Goal: Task Accomplishment & Management: Use online tool/utility

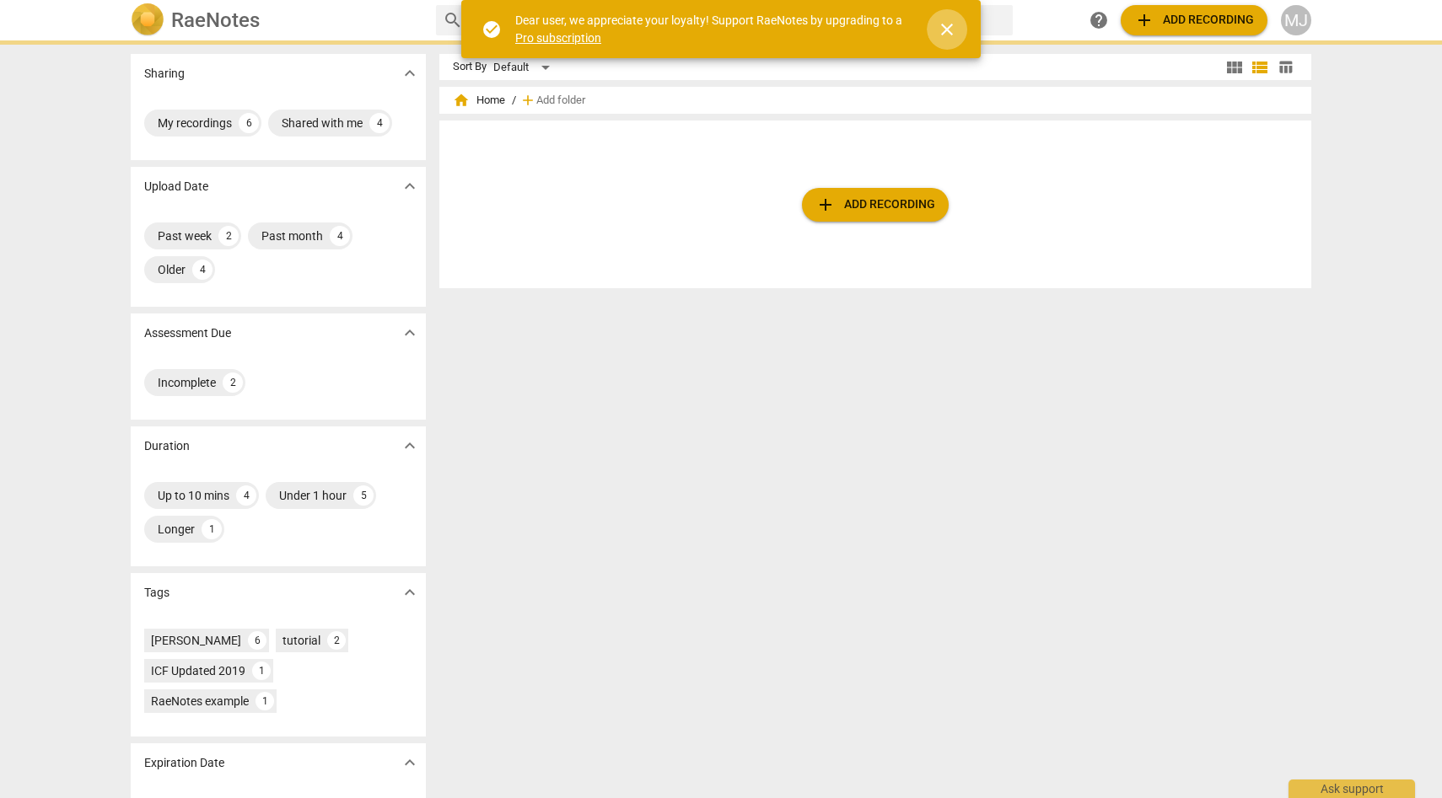
click at [943, 25] on span "close" at bounding box center [947, 29] width 20 height 20
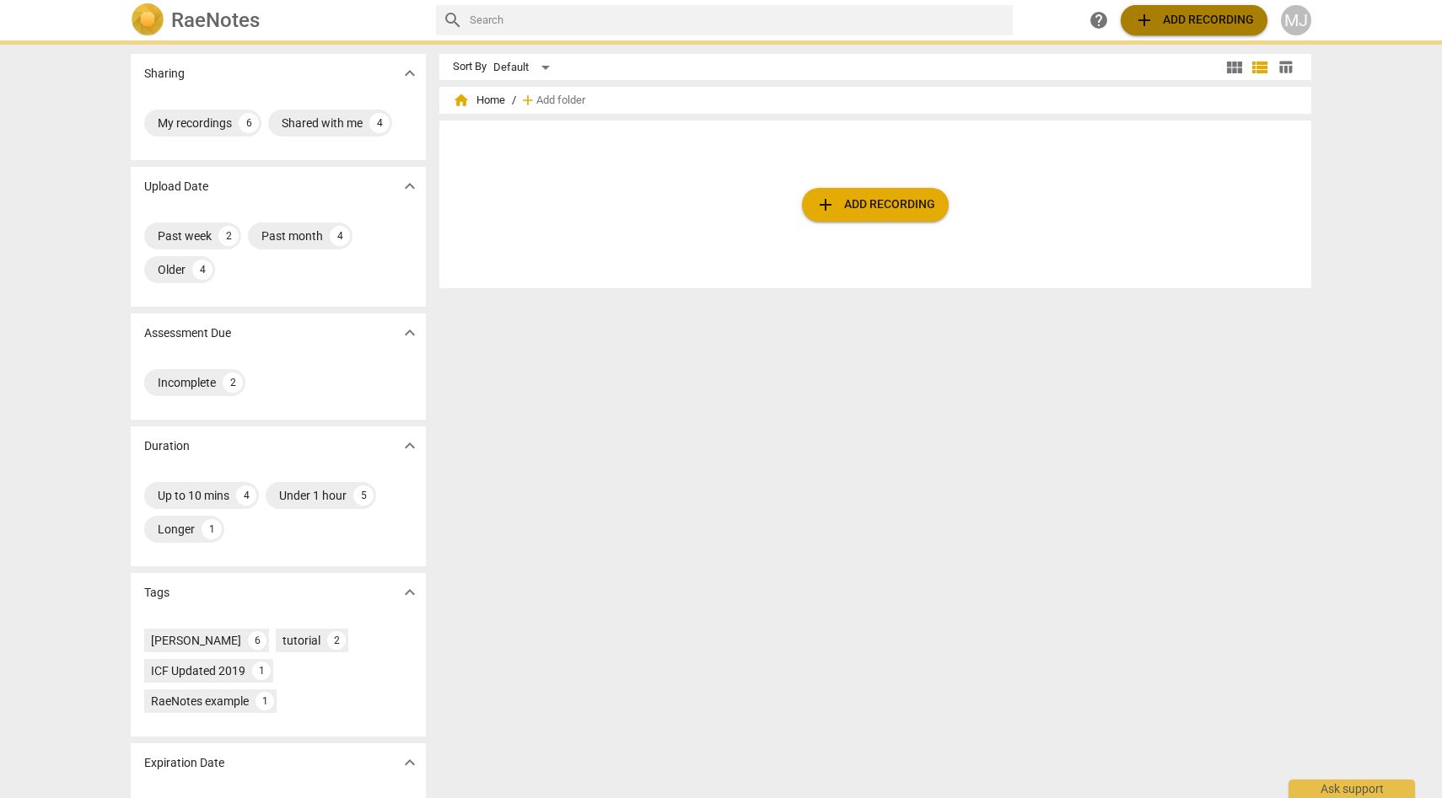
click at [1157, 18] on span "add Add recording" at bounding box center [1194, 20] width 120 height 20
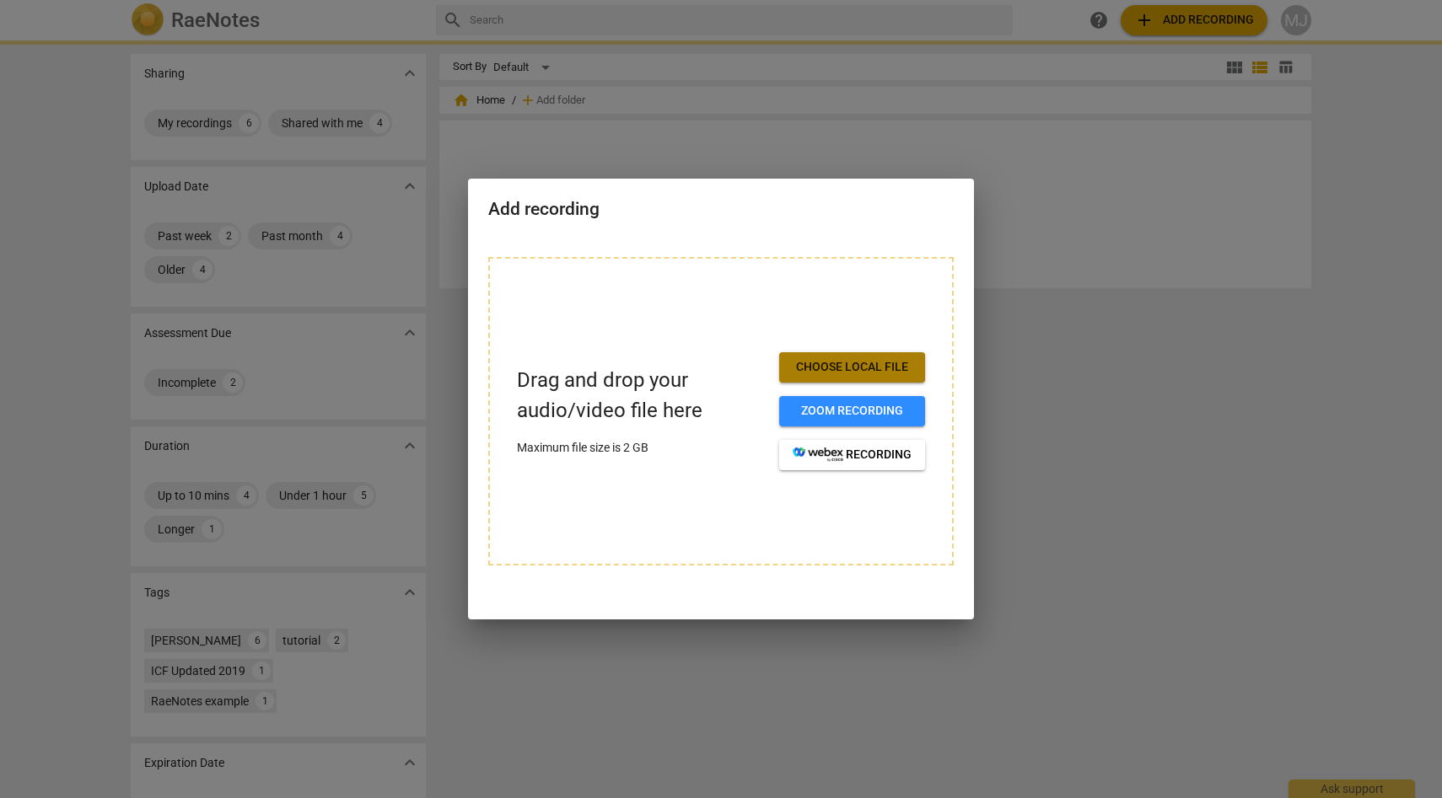
click at [826, 368] on span "Choose local file" at bounding box center [851, 367] width 119 height 17
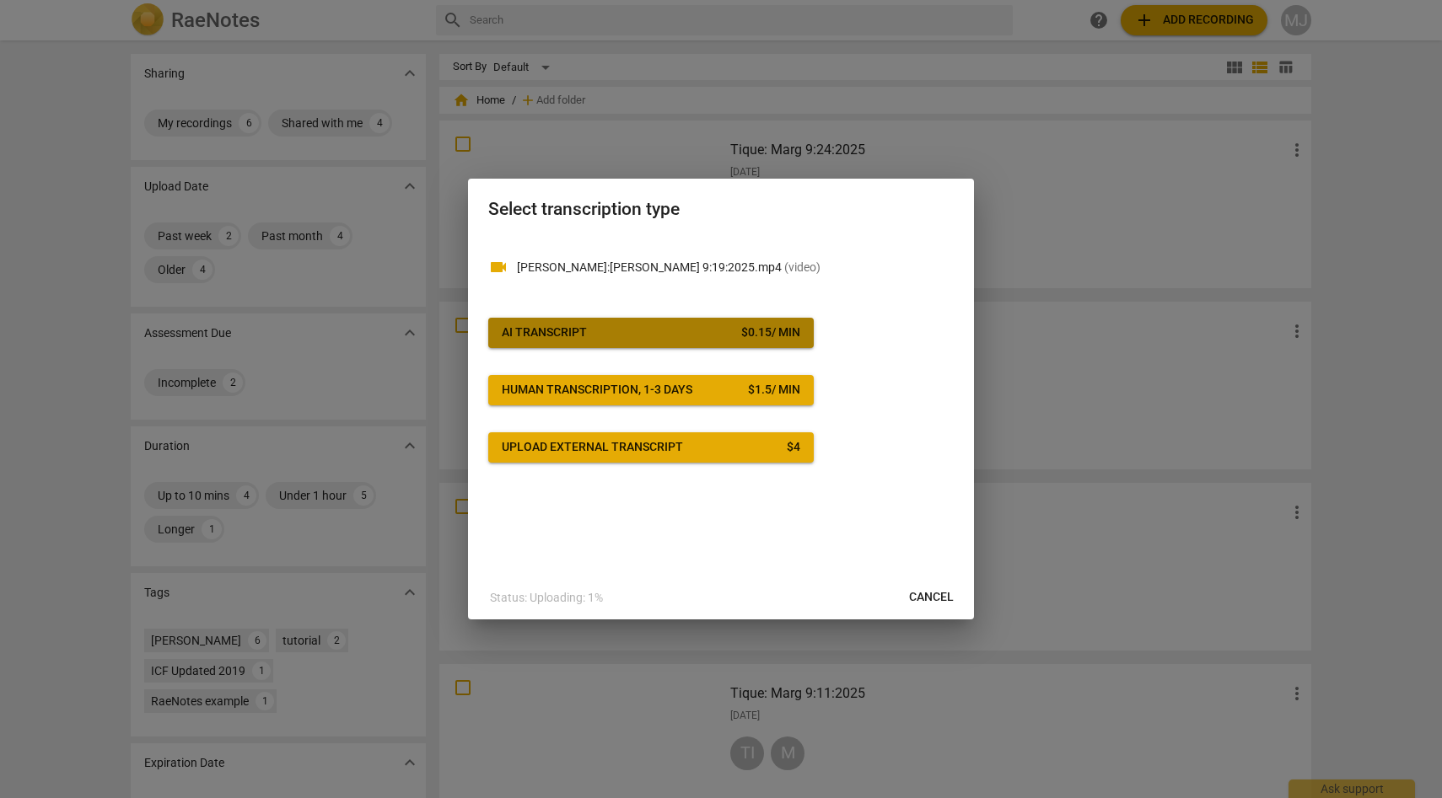
click at [769, 332] on div "$ 0.15 / min" at bounding box center [770, 333] width 59 height 17
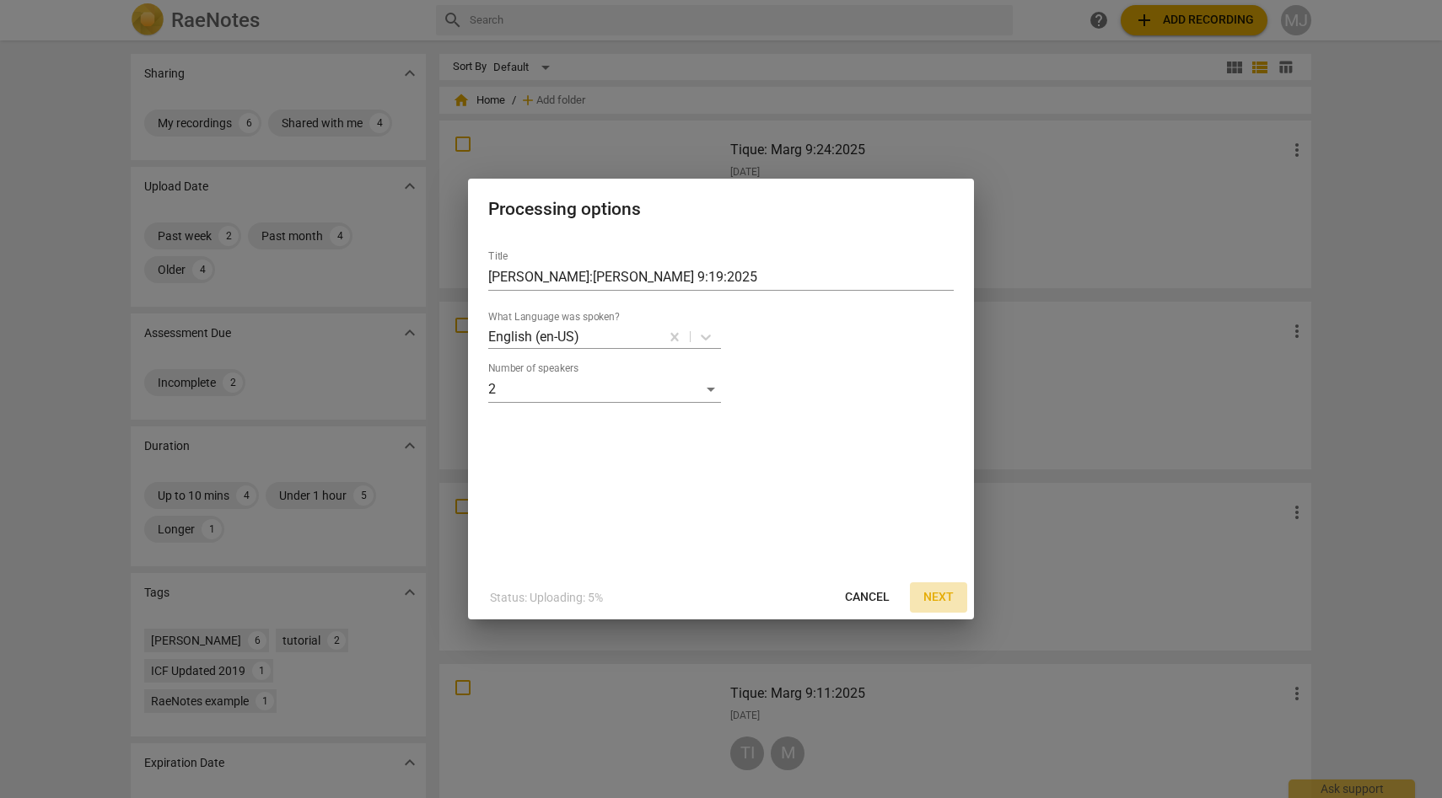
click at [934, 595] on span "Next" at bounding box center [938, 597] width 30 height 17
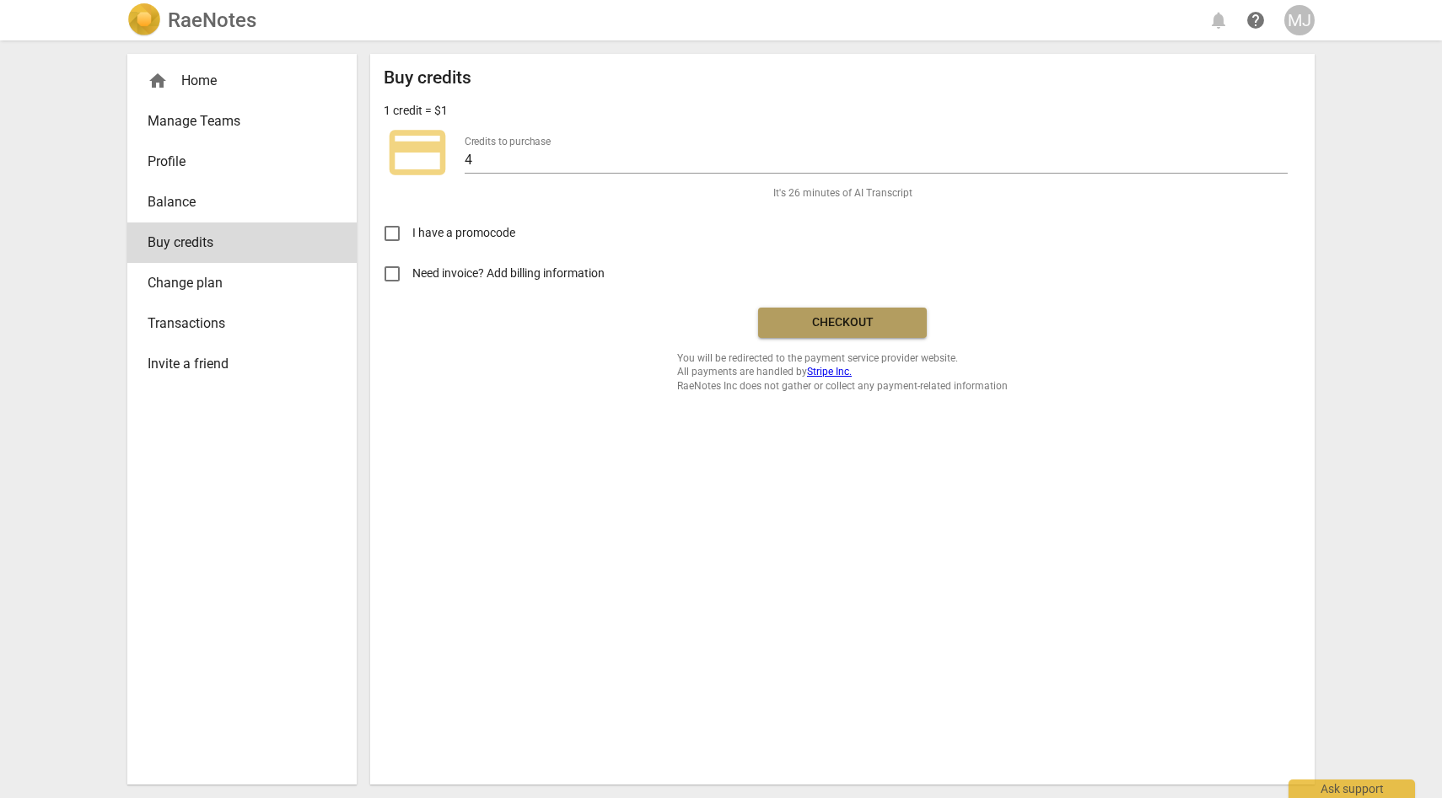
click at [873, 317] on span "Checkout" at bounding box center [842, 322] width 142 height 17
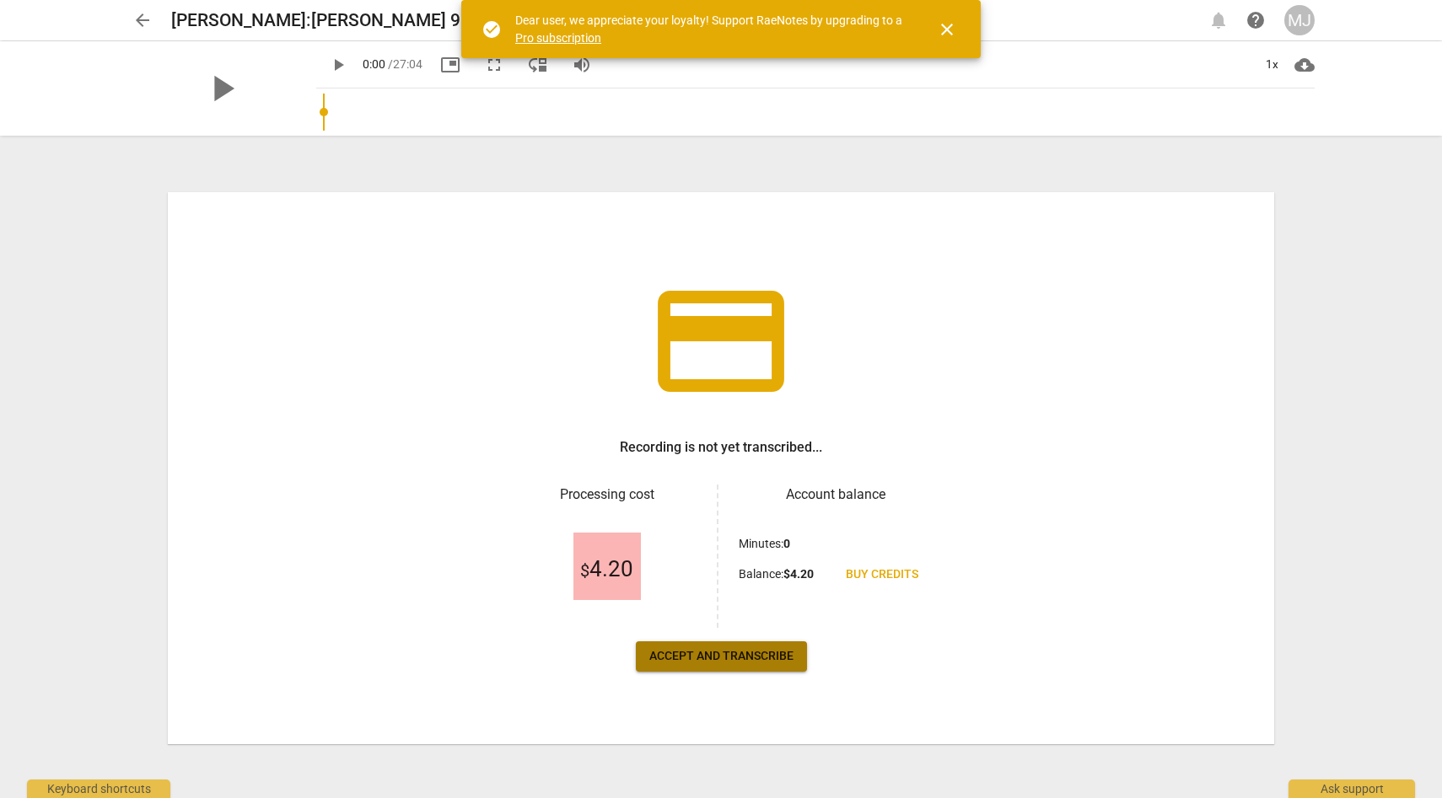
click at [769, 656] on span "Accept and transcribe" at bounding box center [721, 656] width 144 height 17
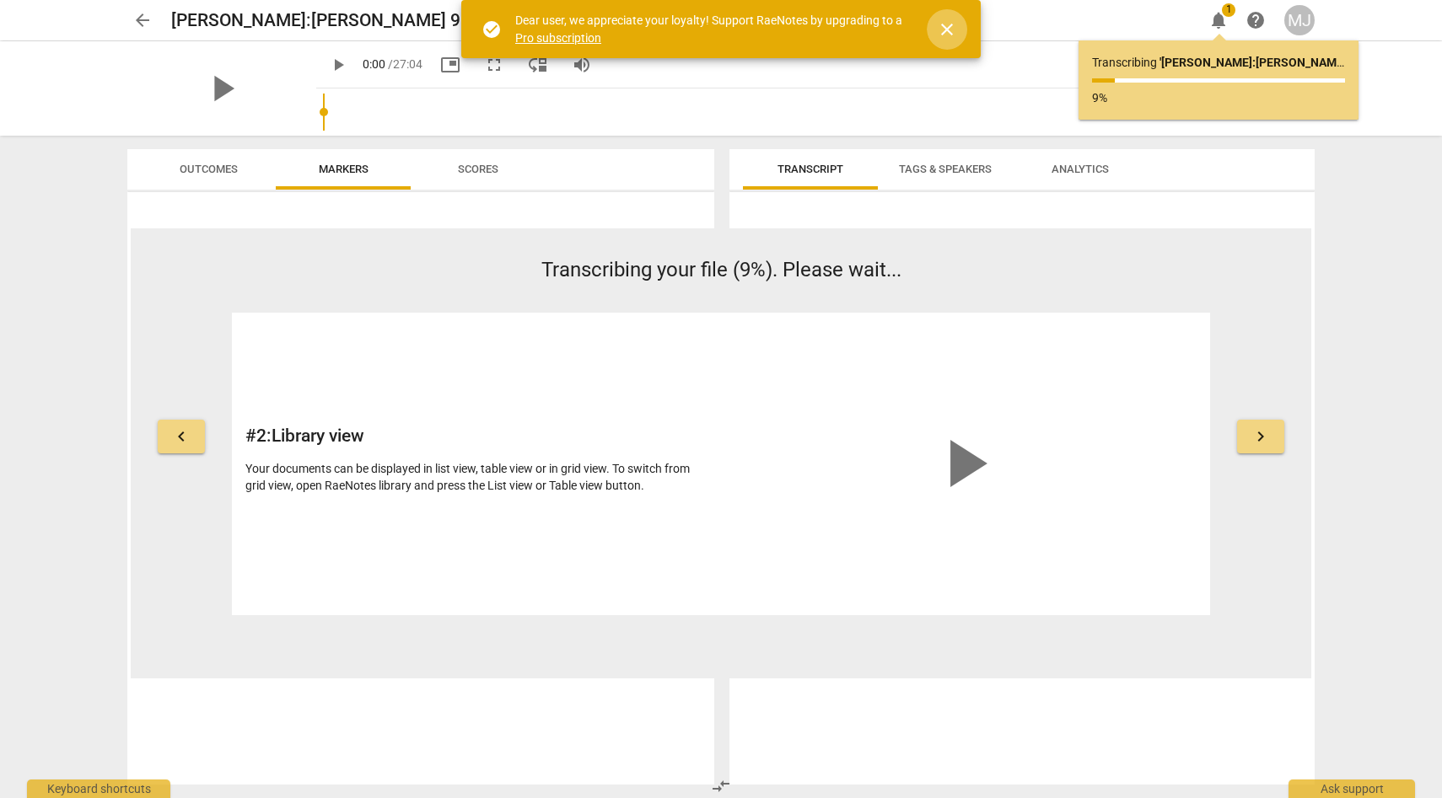
click at [949, 28] on span "close" at bounding box center [947, 29] width 20 height 20
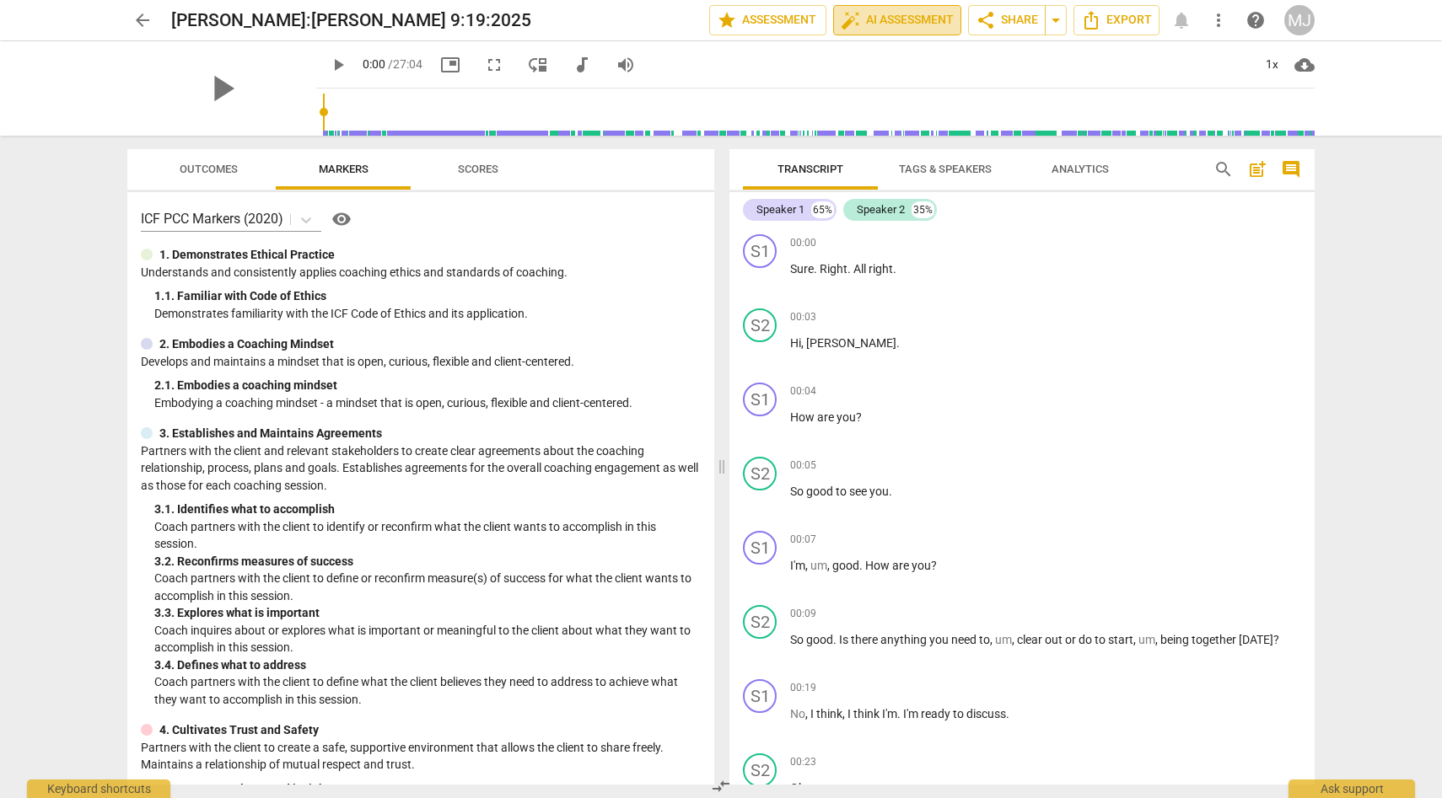
click at [888, 19] on span "auto_fix_high AI Assessment" at bounding box center [897, 20] width 113 height 20
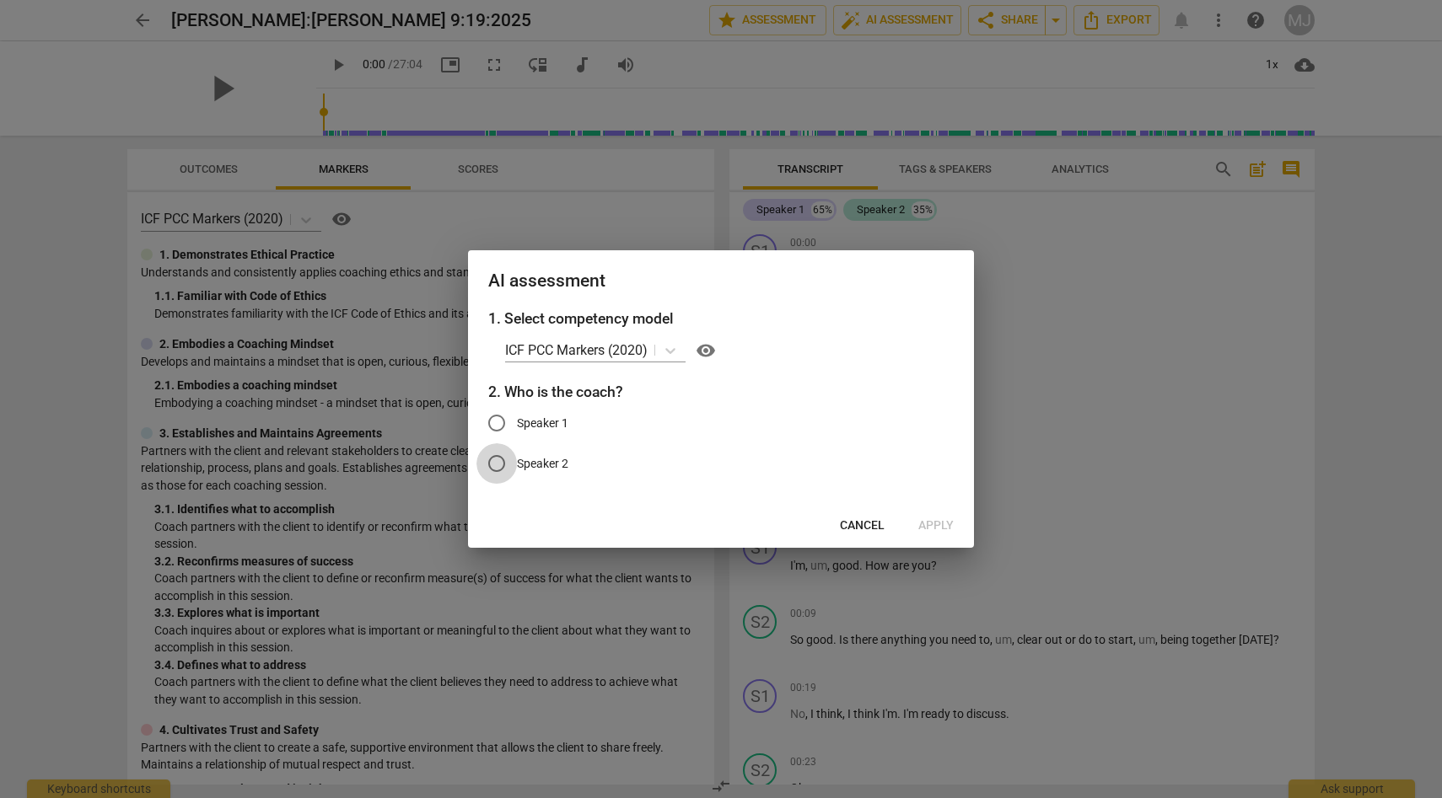
click at [498, 468] on input "Speaker 2" at bounding box center [496, 463] width 40 height 40
radio input "true"
click at [943, 524] on span "Apply" at bounding box center [935, 526] width 35 height 17
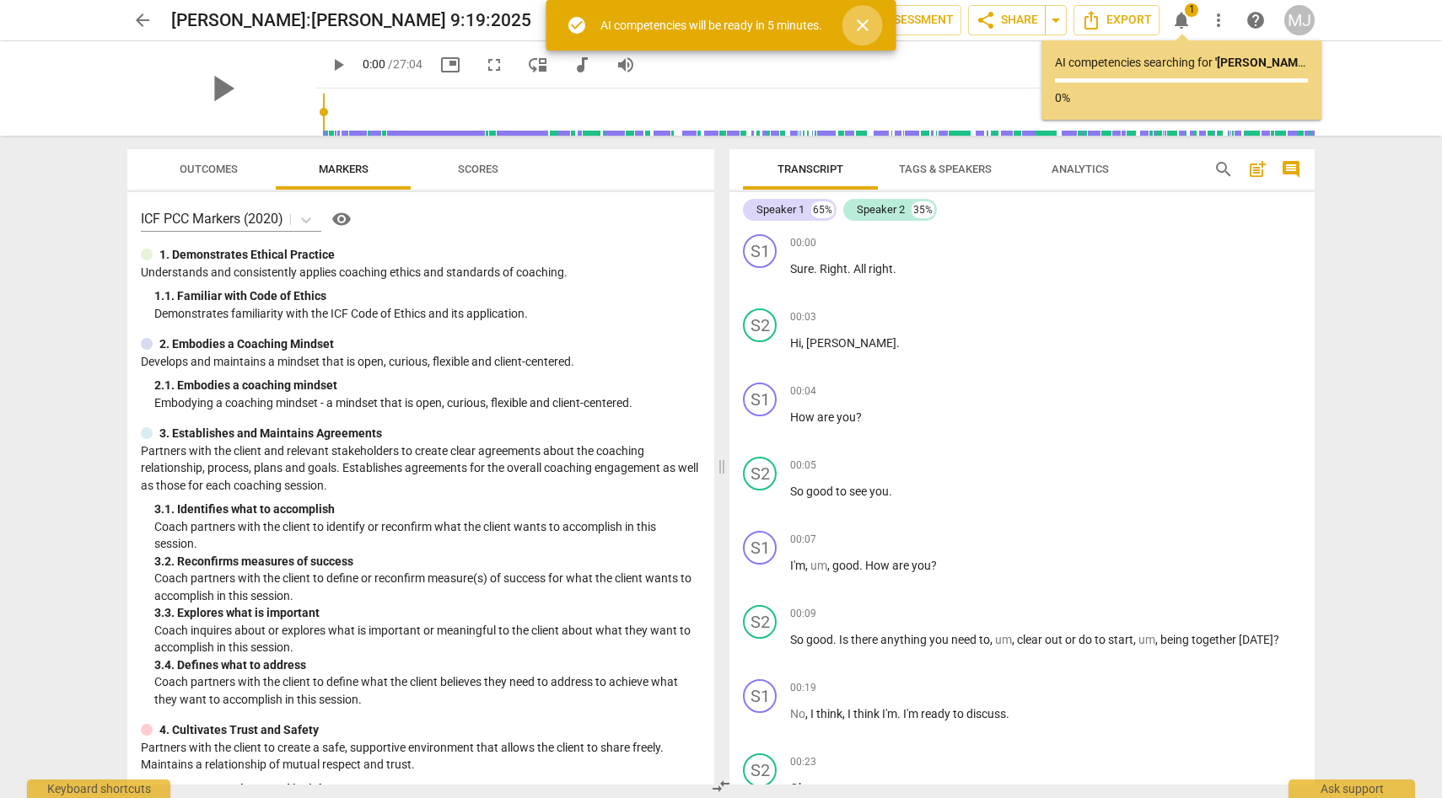
click at [864, 22] on span "close" at bounding box center [862, 25] width 20 height 20
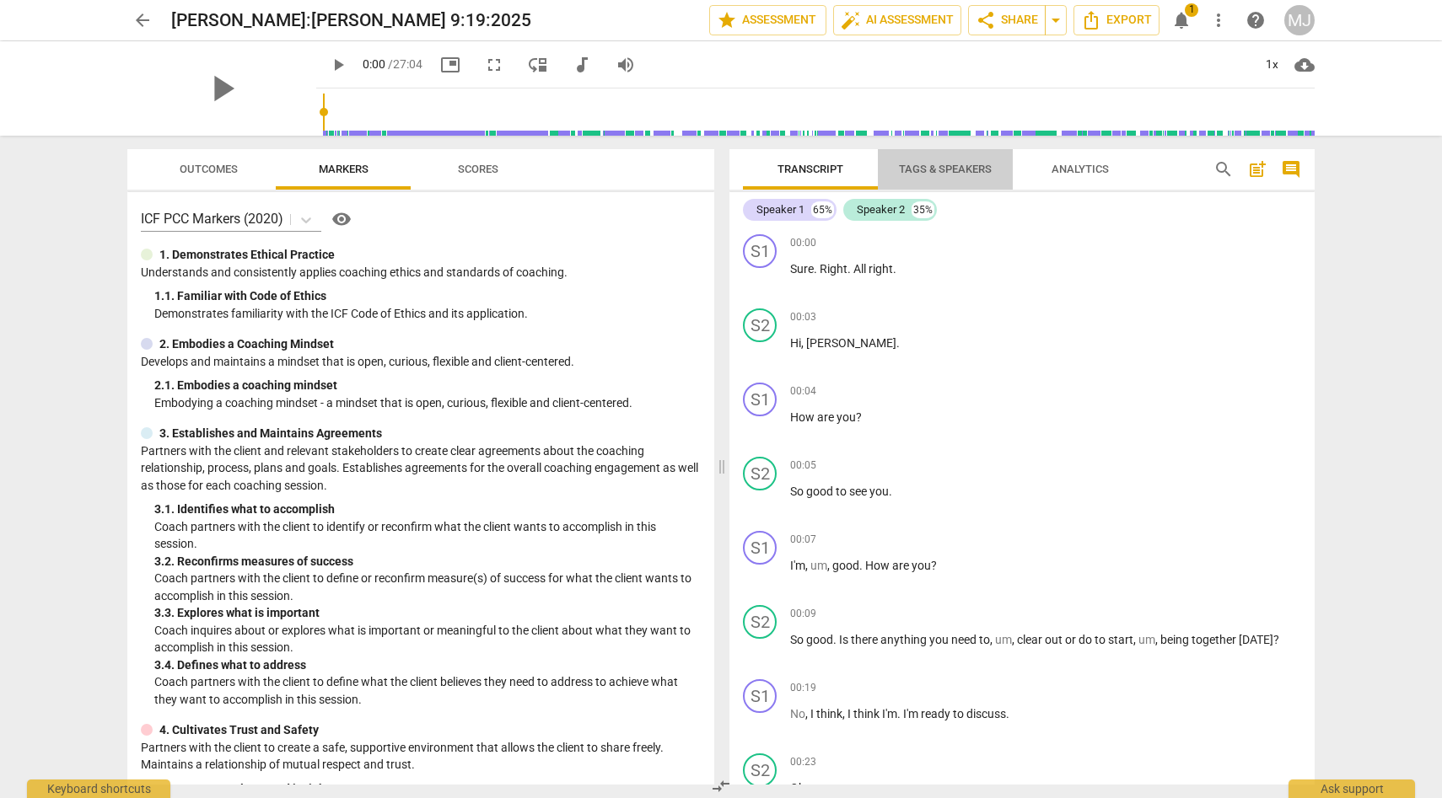
click at [954, 168] on span "Tags & Speakers" at bounding box center [945, 169] width 93 height 13
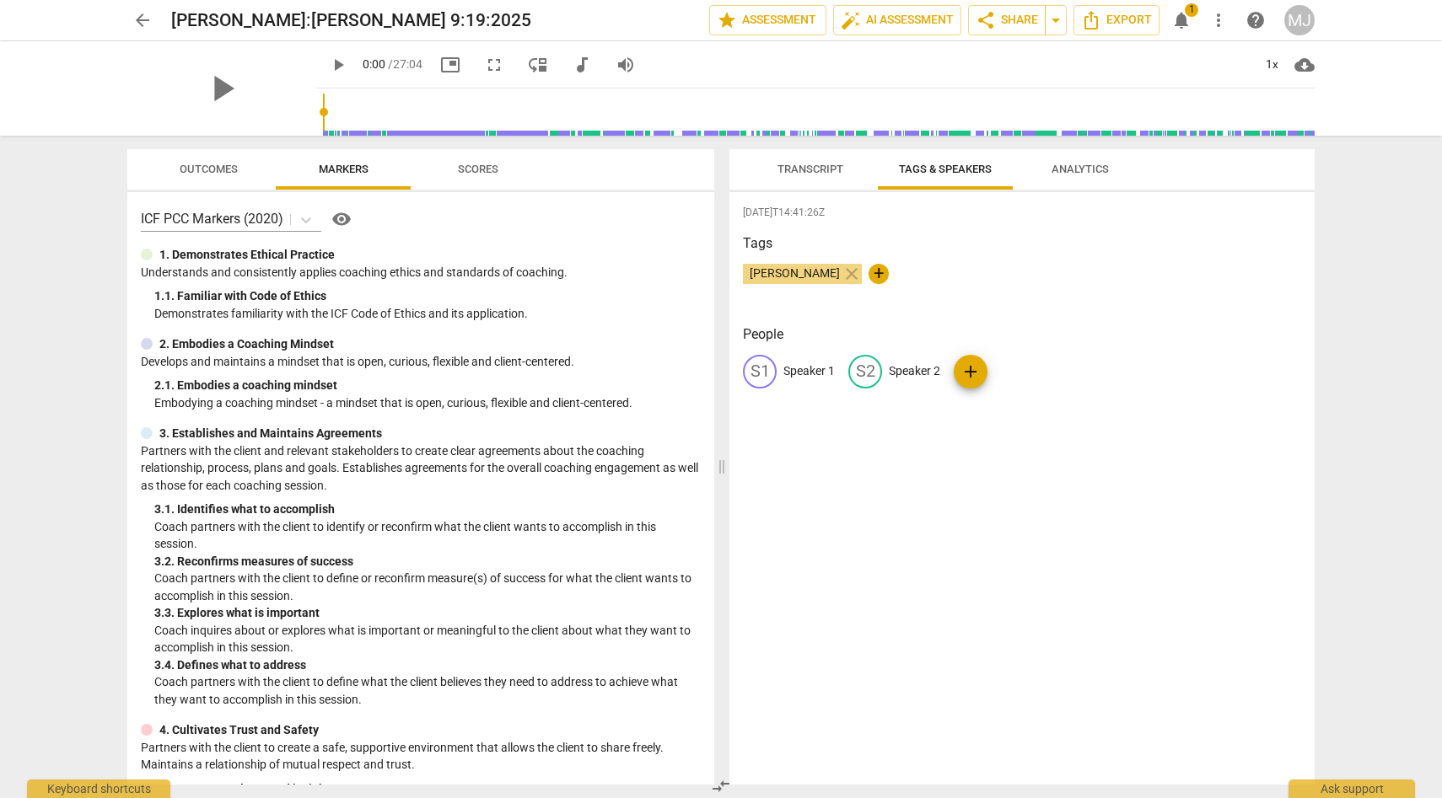
click at [916, 365] on p "Speaker 2" at bounding box center [914, 372] width 51 height 18
type input "[PERSON_NAME]"
click at [824, 371] on p "Speaker 1" at bounding box center [808, 372] width 51 height 18
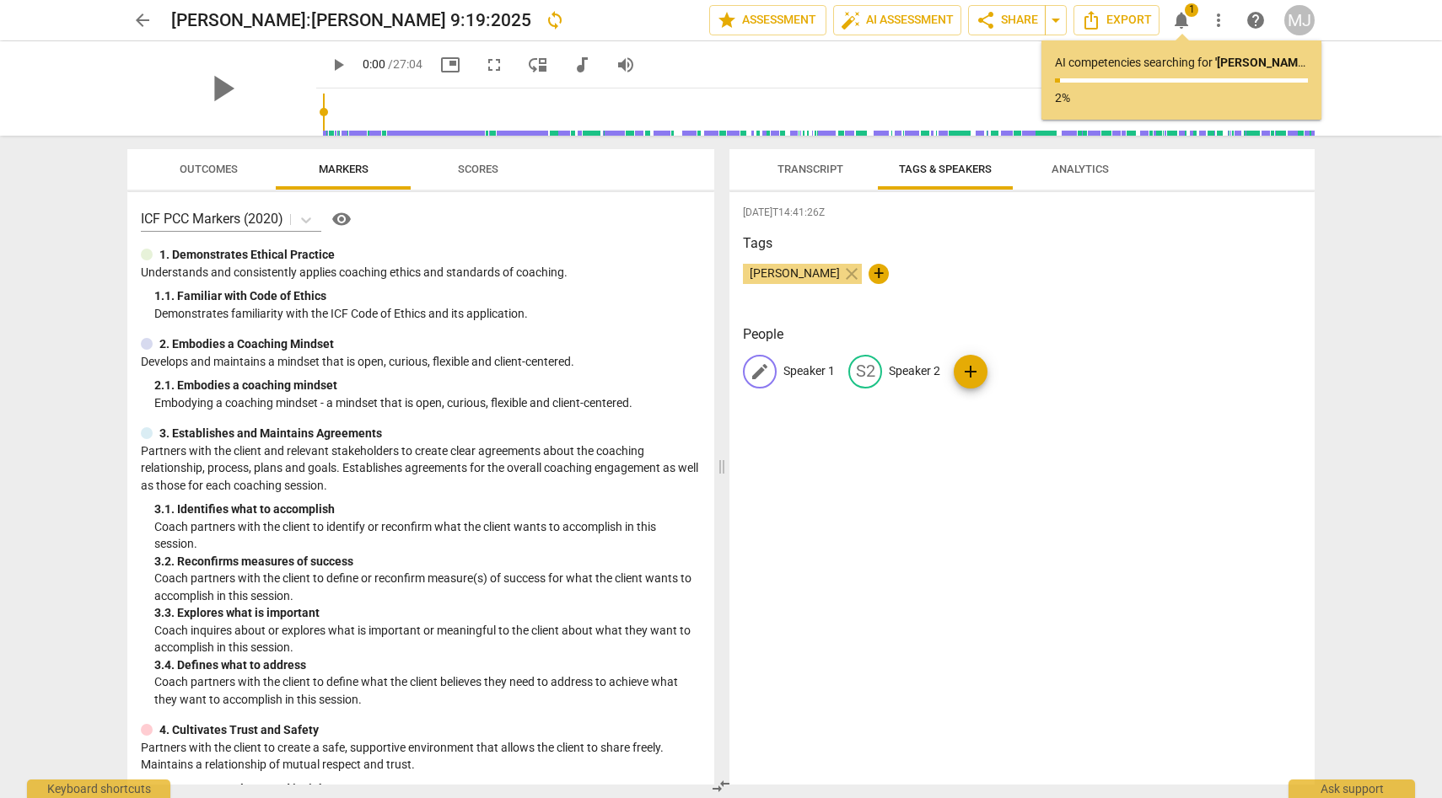
click at [821, 362] on div "edit Speaker 1" at bounding box center [789, 372] width 92 height 34
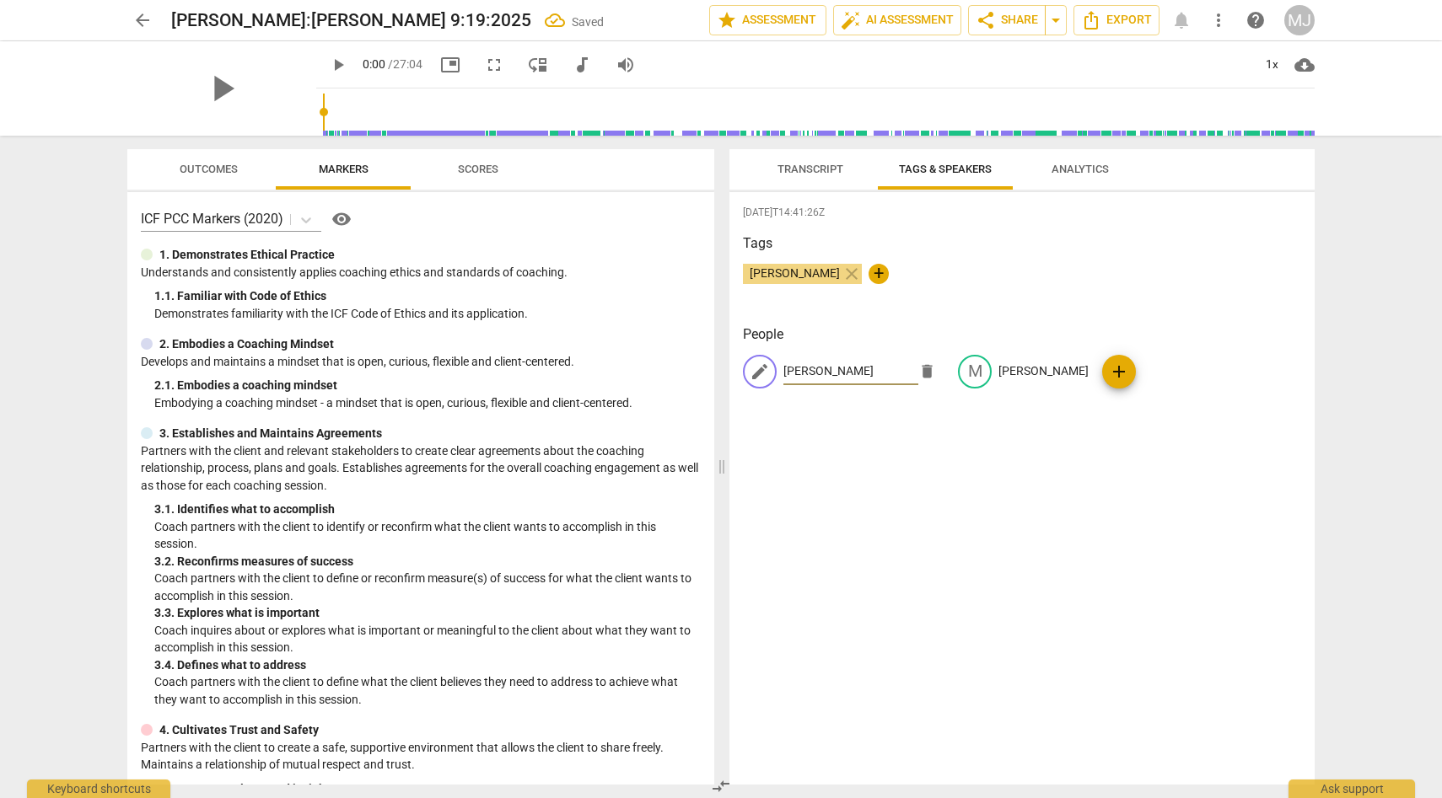
type input "[PERSON_NAME]"
click at [907, 449] on div "[DATE]T14:41:26Z Tags [PERSON_NAME] close + People edit [PERSON_NAME] M [PERSON…" at bounding box center [1021, 488] width 585 height 593
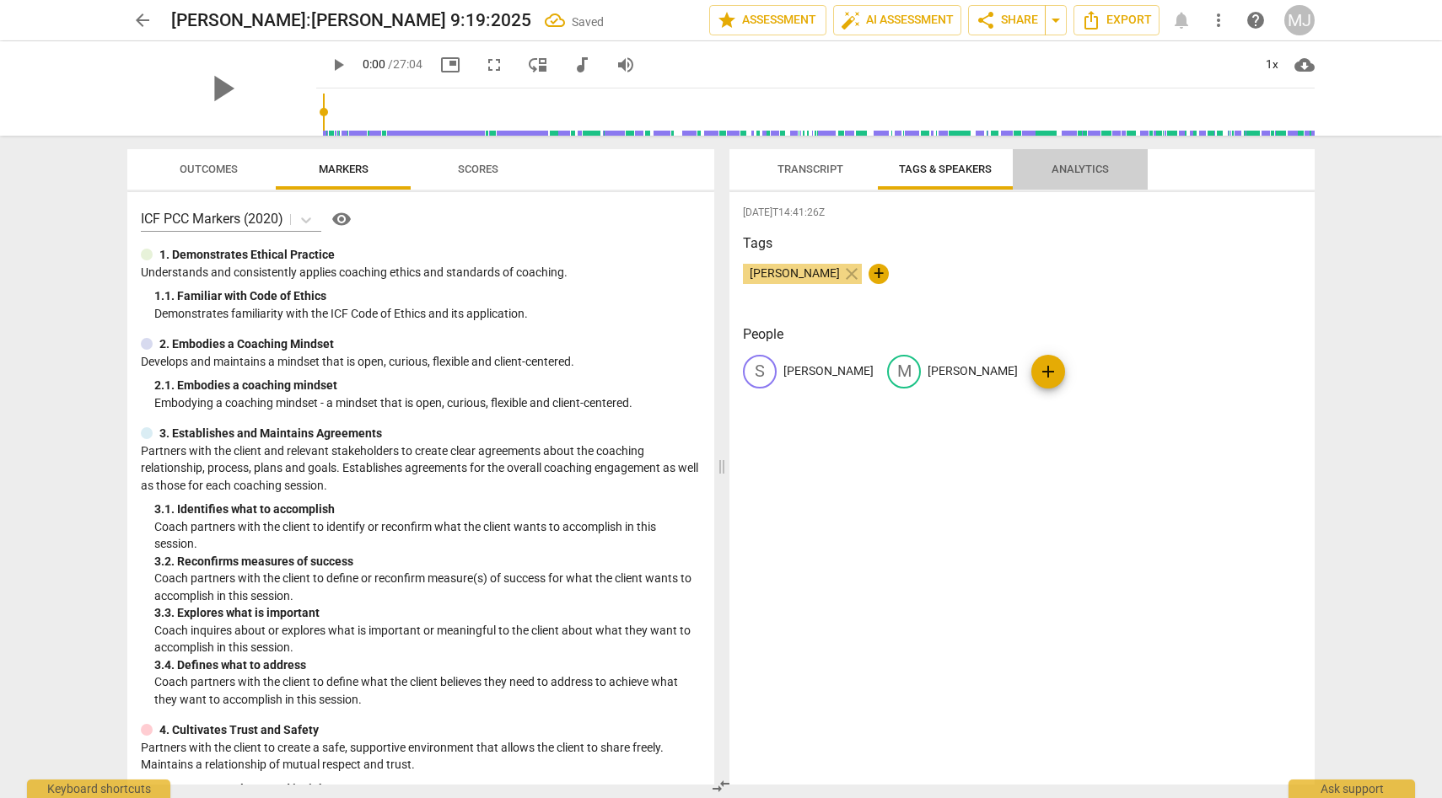
click at [1087, 163] on span "Analytics" at bounding box center [1079, 169] width 57 height 13
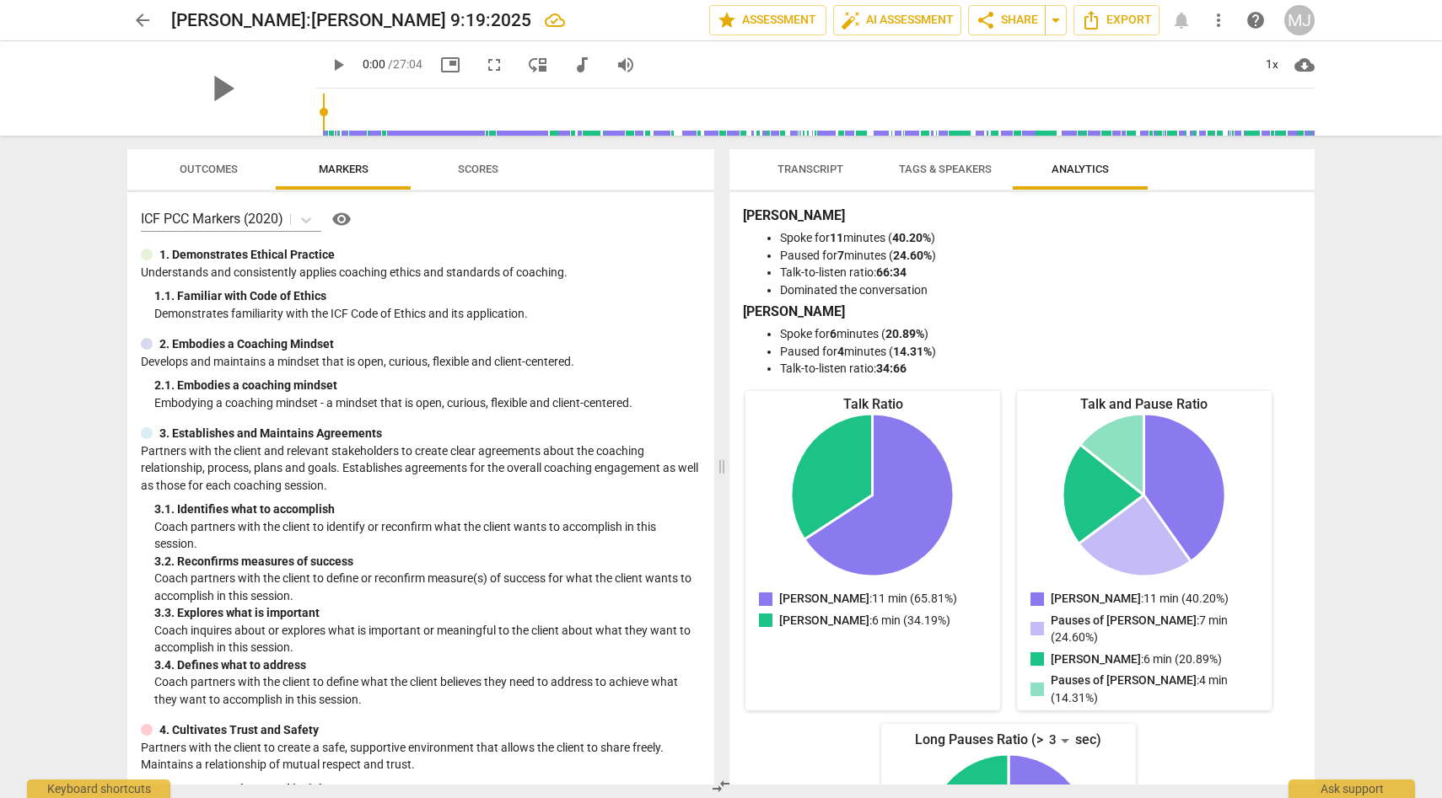
scroll to position [1, 0]
click at [490, 167] on span "Scores" at bounding box center [478, 169] width 40 height 13
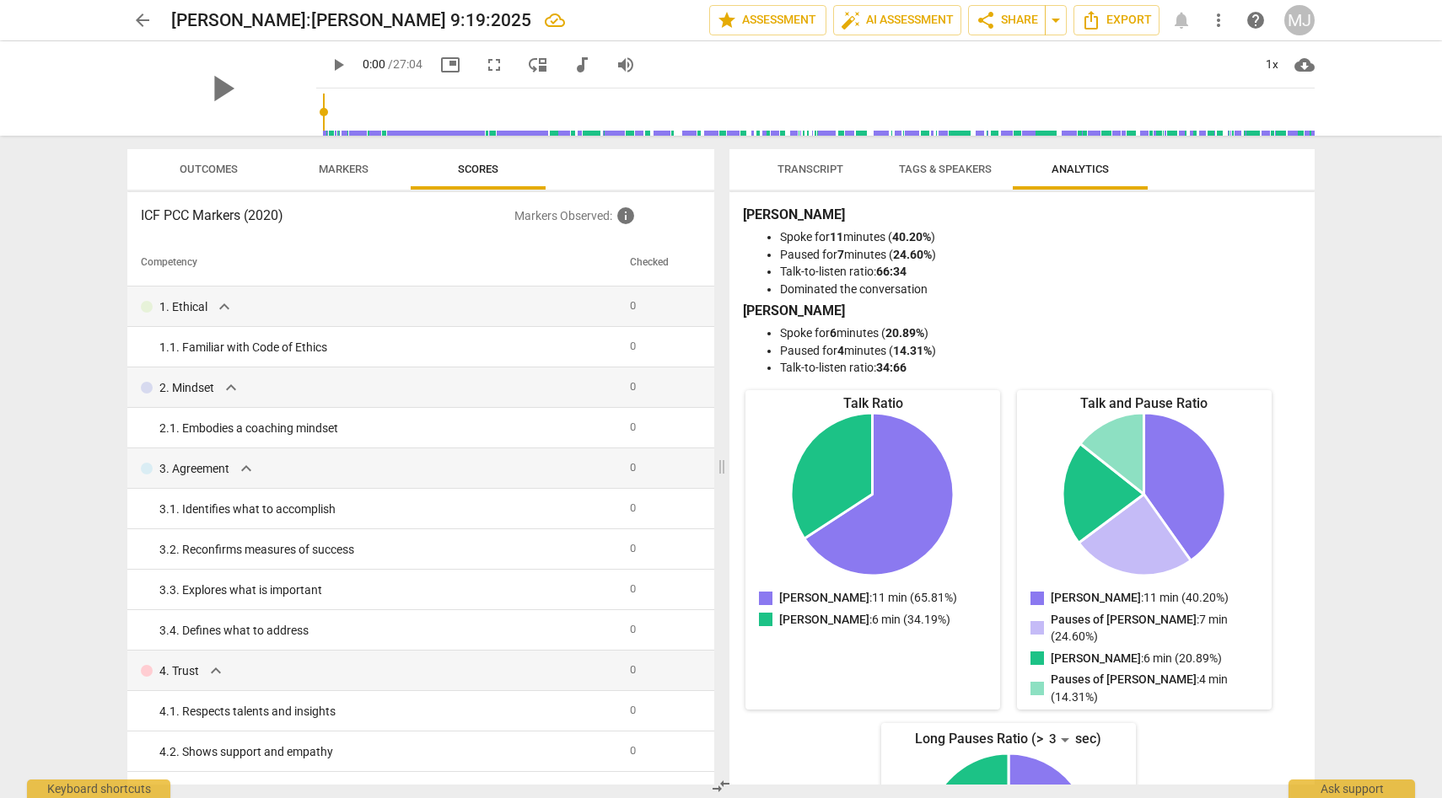
click at [832, 167] on span "Transcript" at bounding box center [810, 169] width 66 height 13
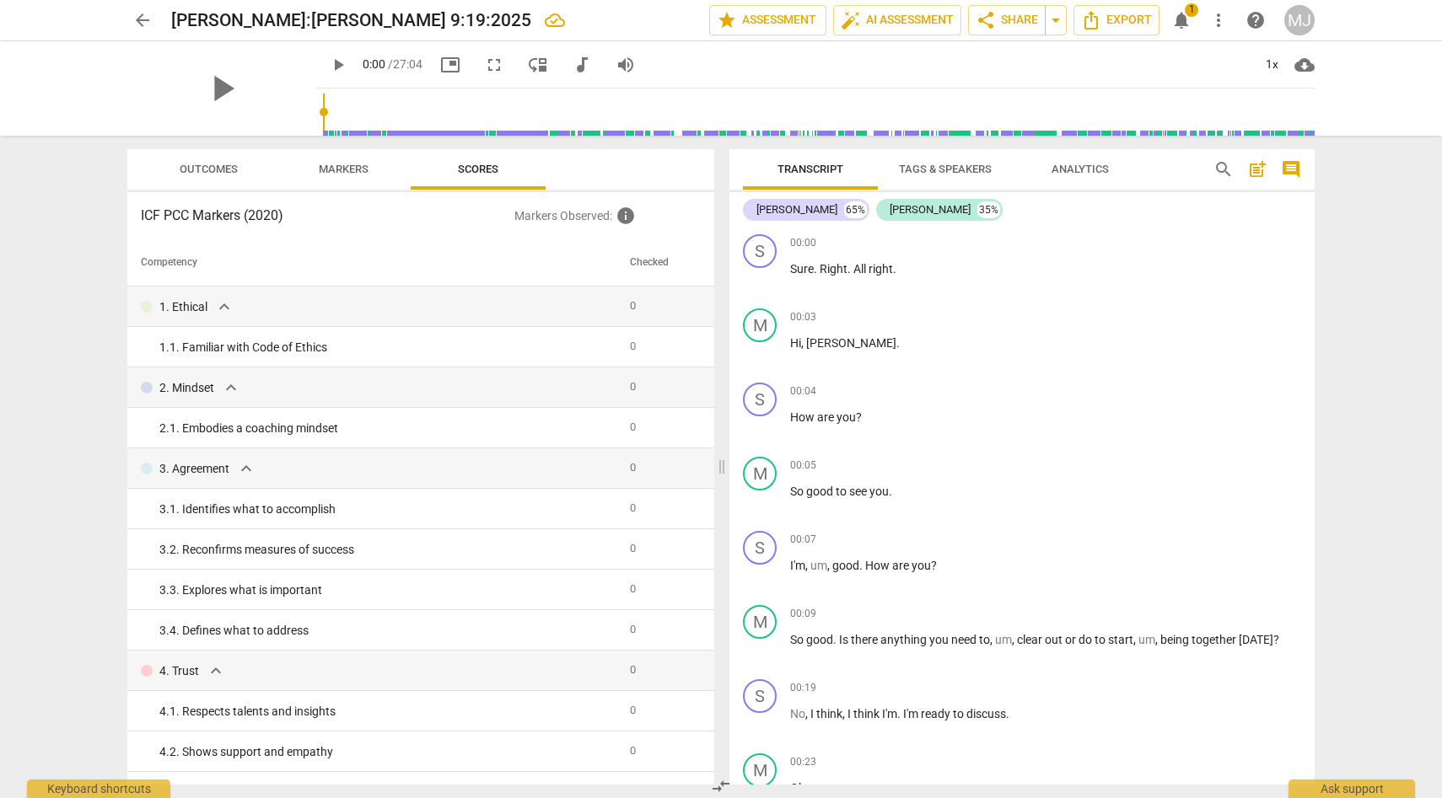
click at [1184, 14] on span "notifications" at bounding box center [1181, 20] width 20 height 20
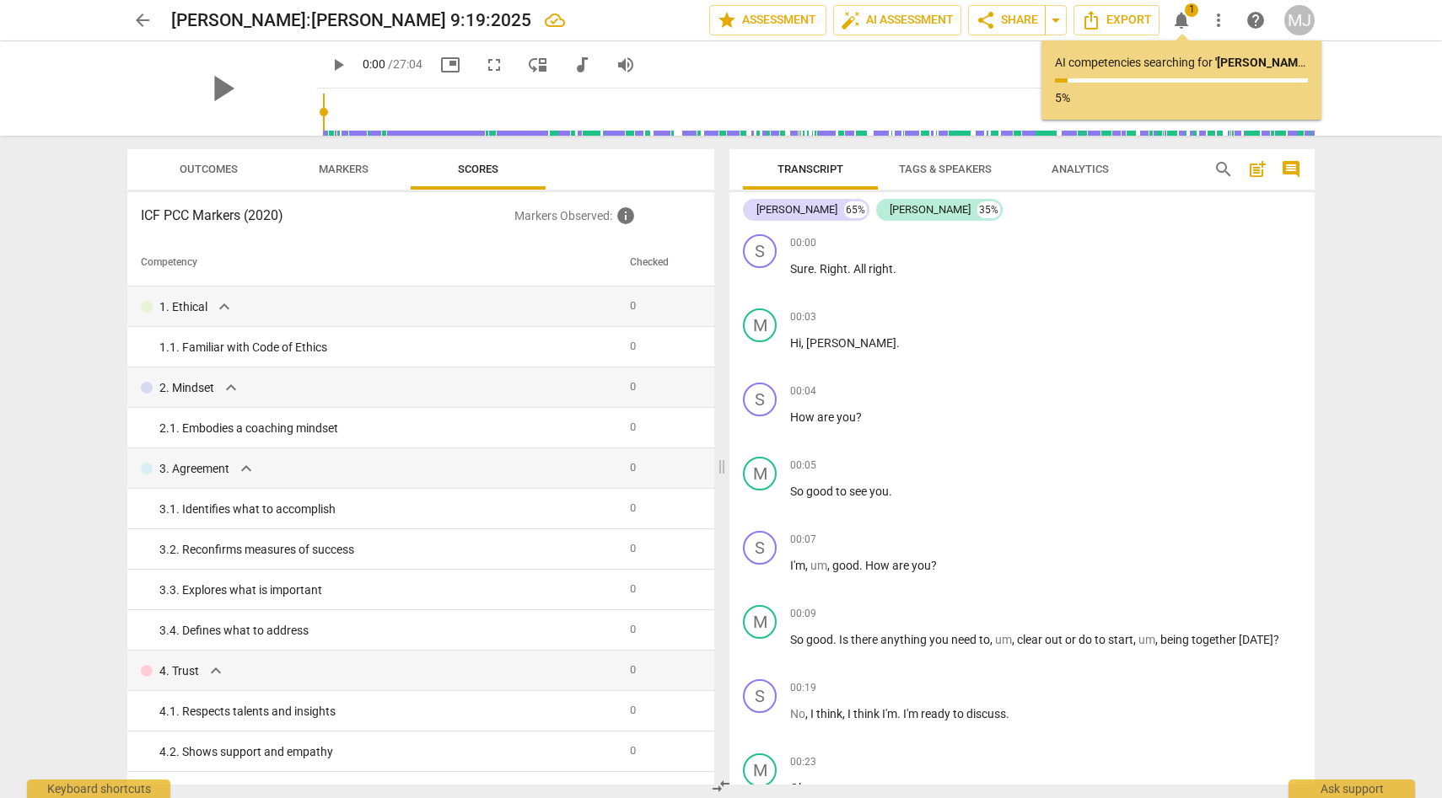
click at [989, 58] on div "play_arrow 0:00 / 27:04 picture_in_picture fullscreen move_down audiotrack volu…" at bounding box center [815, 64] width 998 height 47
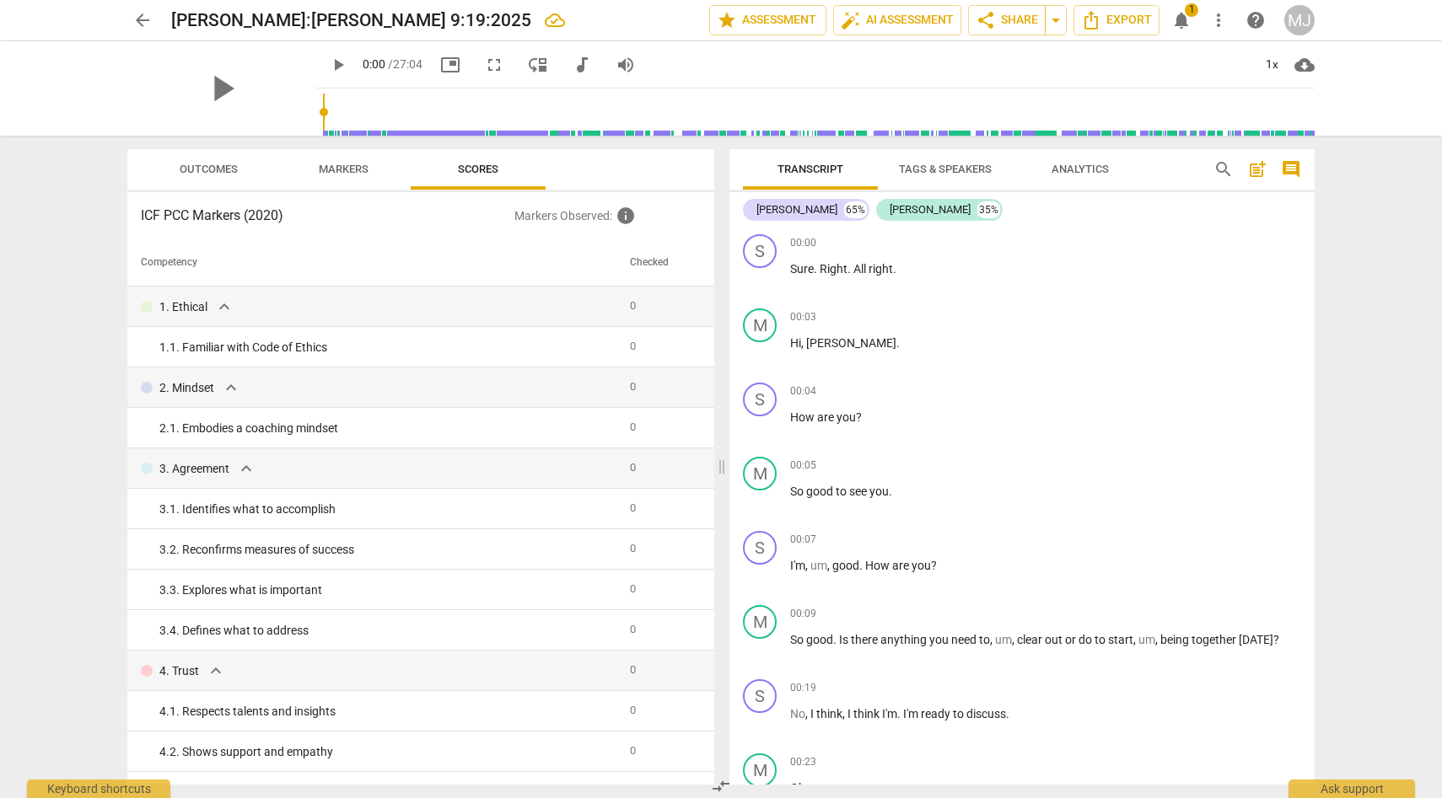
click at [330, 166] on span "Markers" at bounding box center [344, 169] width 50 height 13
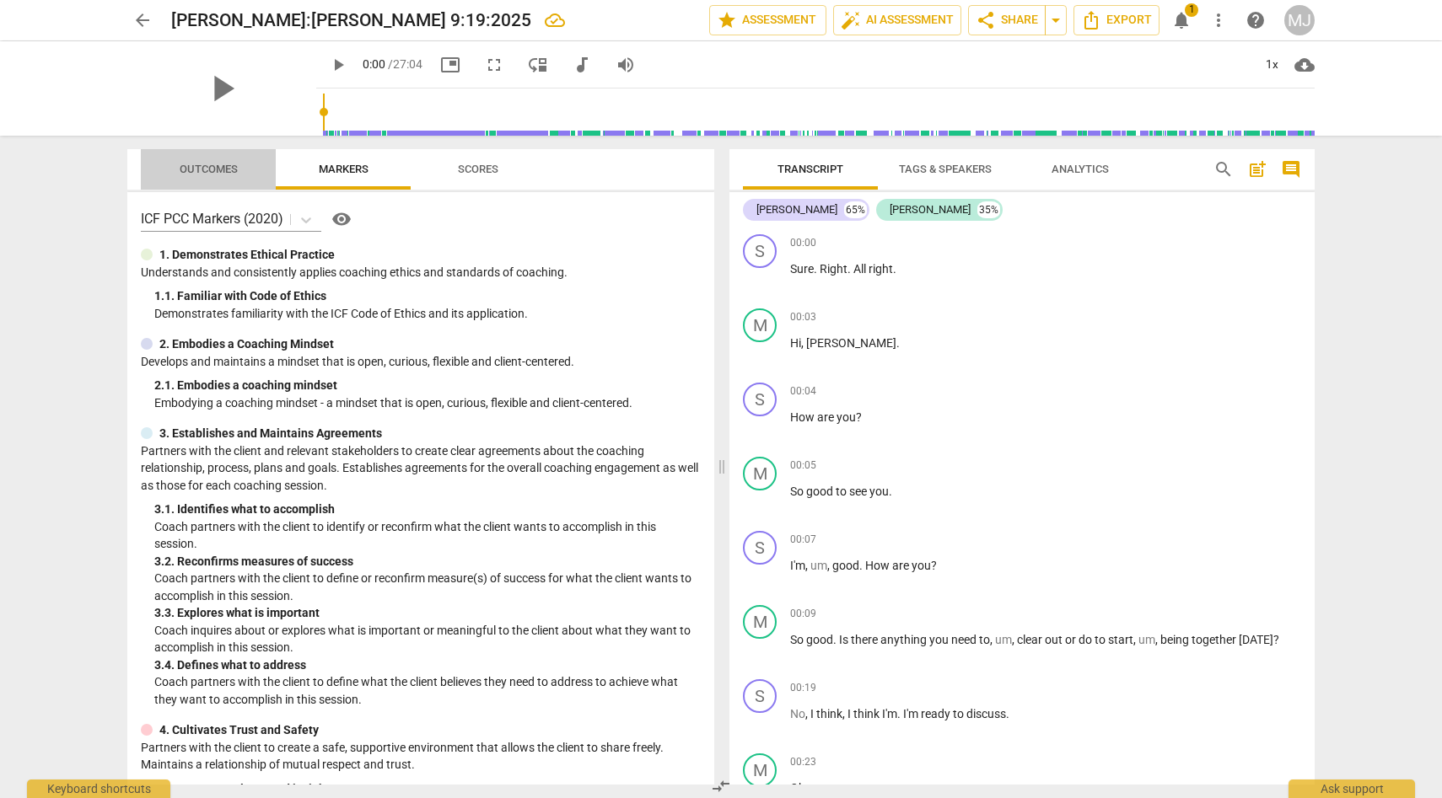
click at [214, 167] on span "Outcomes" at bounding box center [209, 169] width 58 height 13
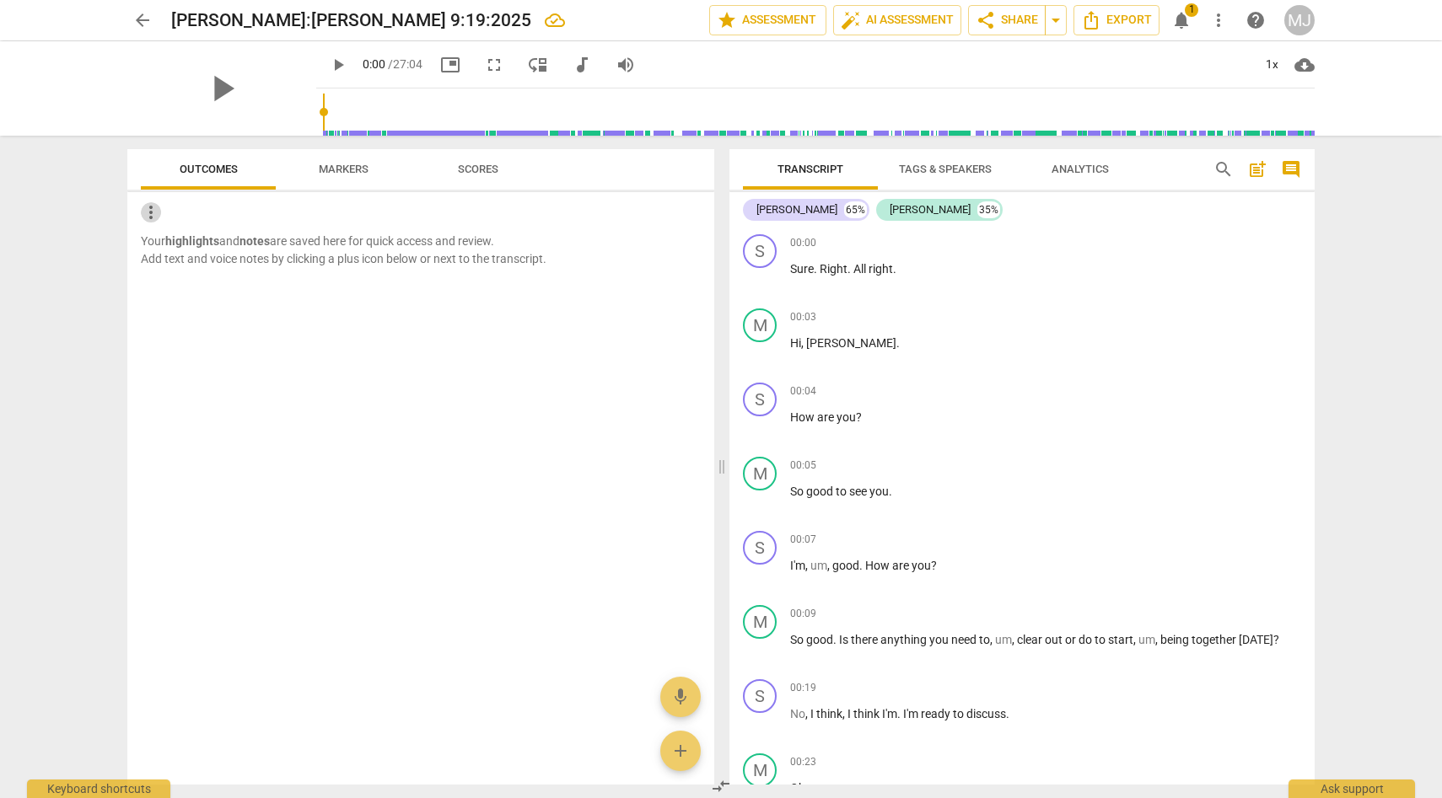
click at [151, 209] on span "more_vert" at bounding box center [151, 212] width 20 height 20
click at [251, 286] on div at bounding box center [721, 399] width 1442 height 798
click at [488, 166] on span "Scores" at bounding box center [478, 169] width 40 height 13
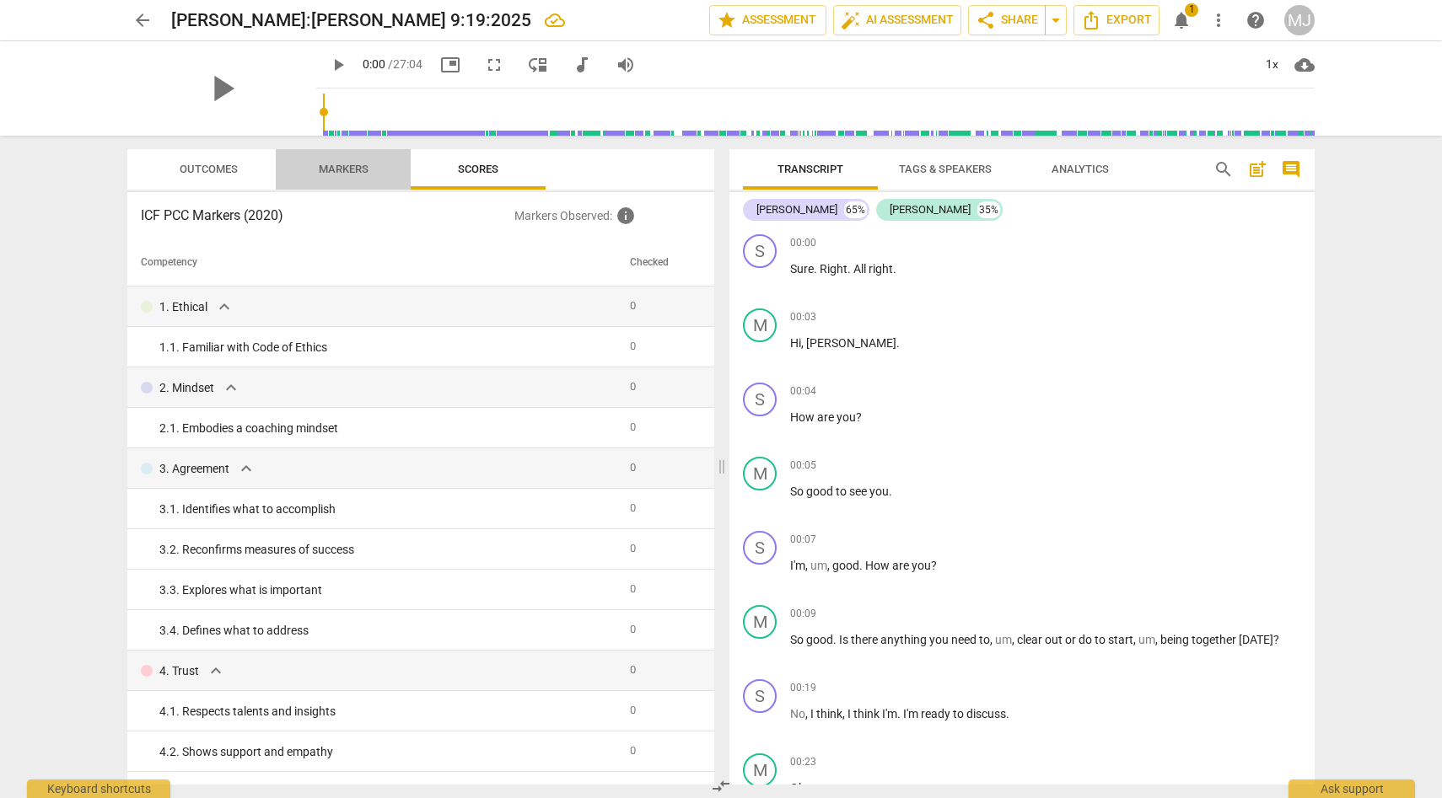
click at [357, 165] on span "Markers" at bounding box center [344, 169] width 50 height 13
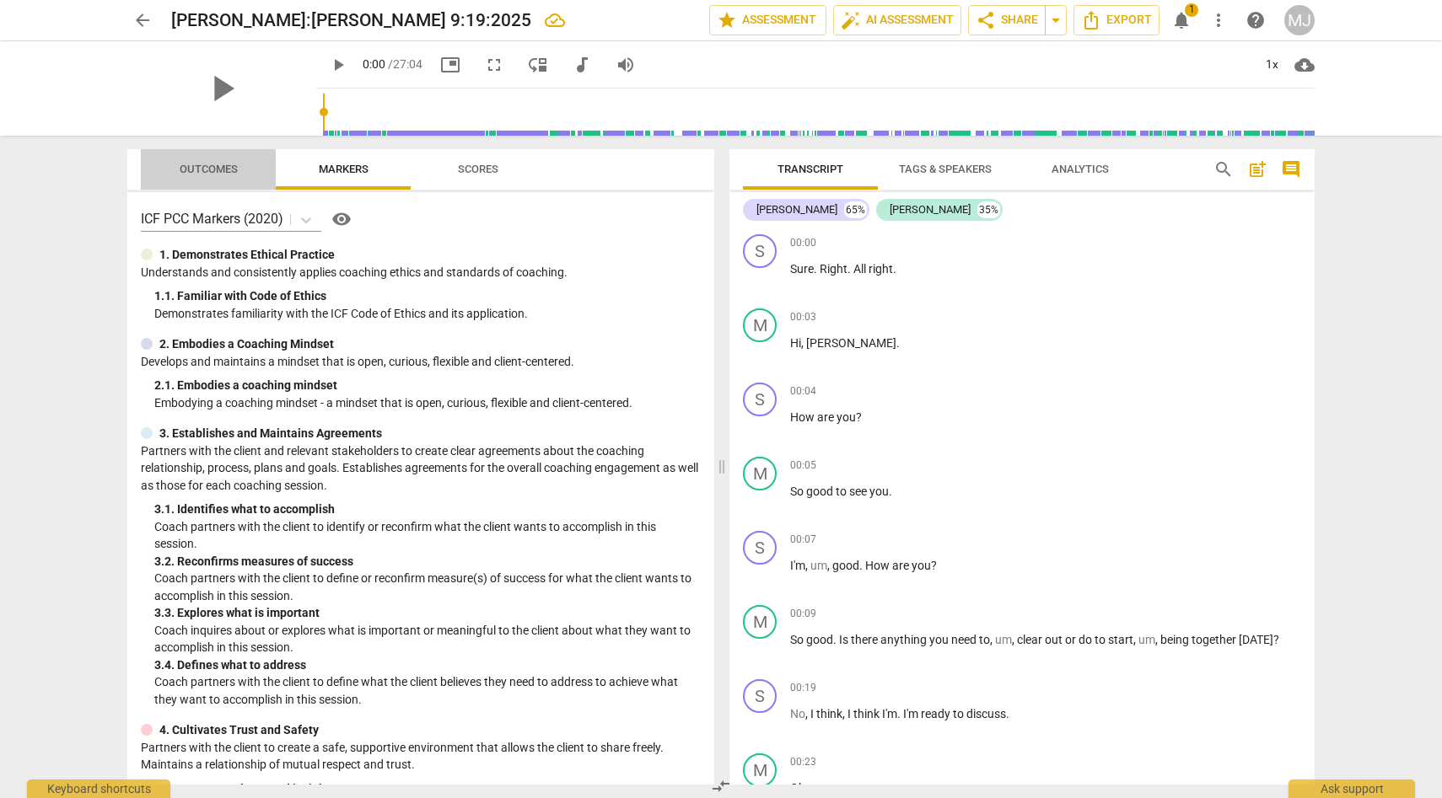
click at [204, 164] on span "Outcomes" at bounding box center [209, 169] width 58 height 13
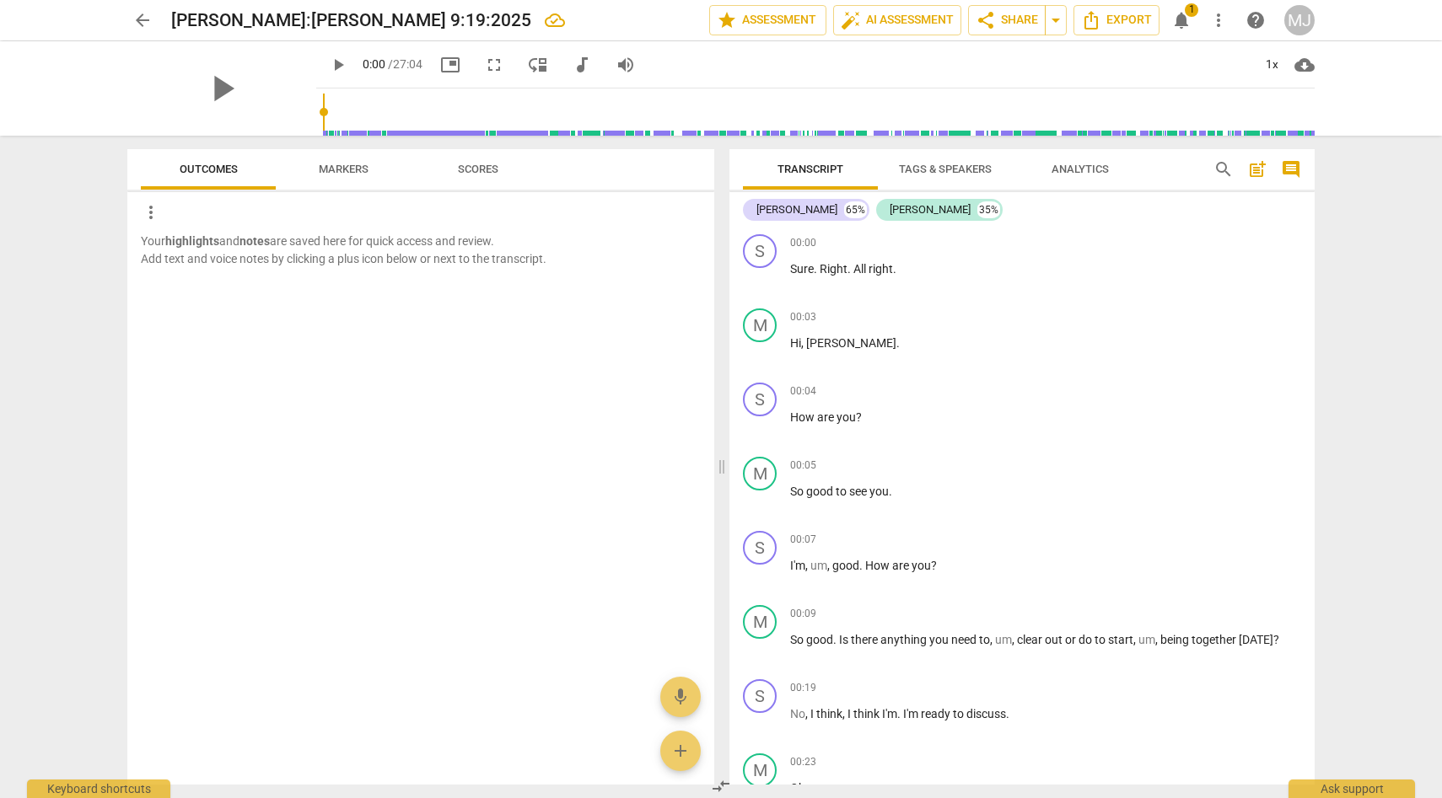
click at [474, 166] on span "Scores" at bounding box center [478, 169] width 40 height 13
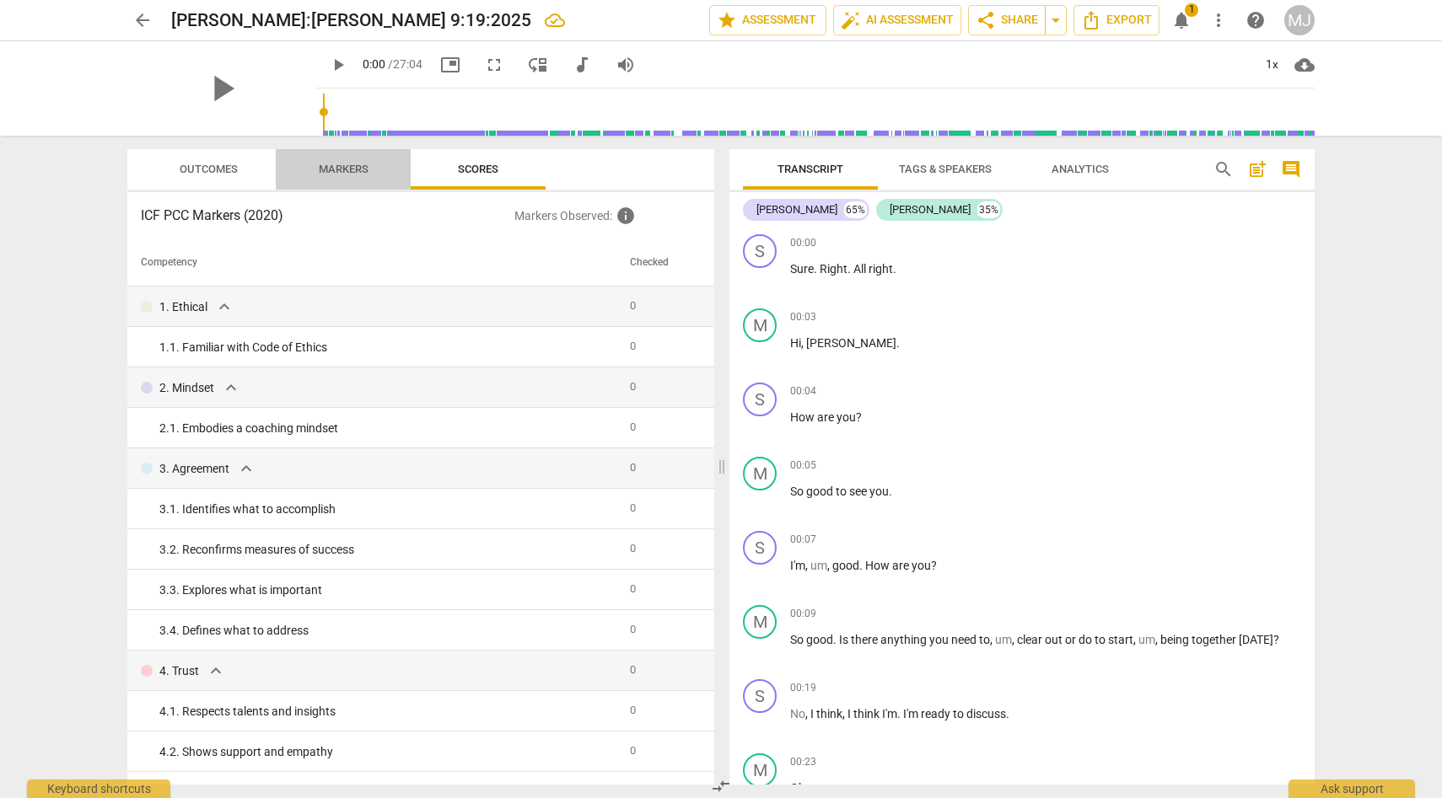
click at [357, 166] on span "Markers" at bounding box center [344, 169] width 50 height 13
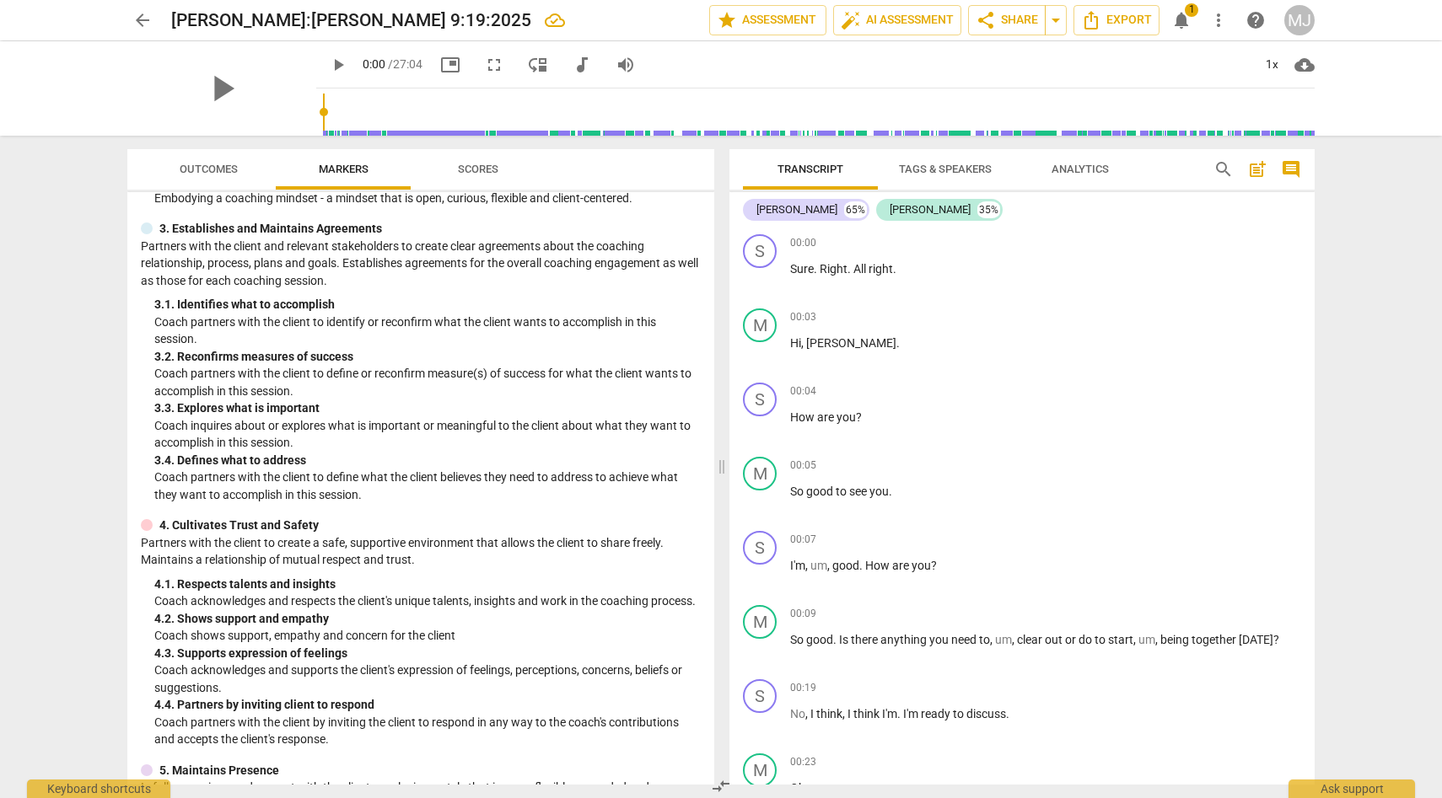
scroll to position [249, 0]
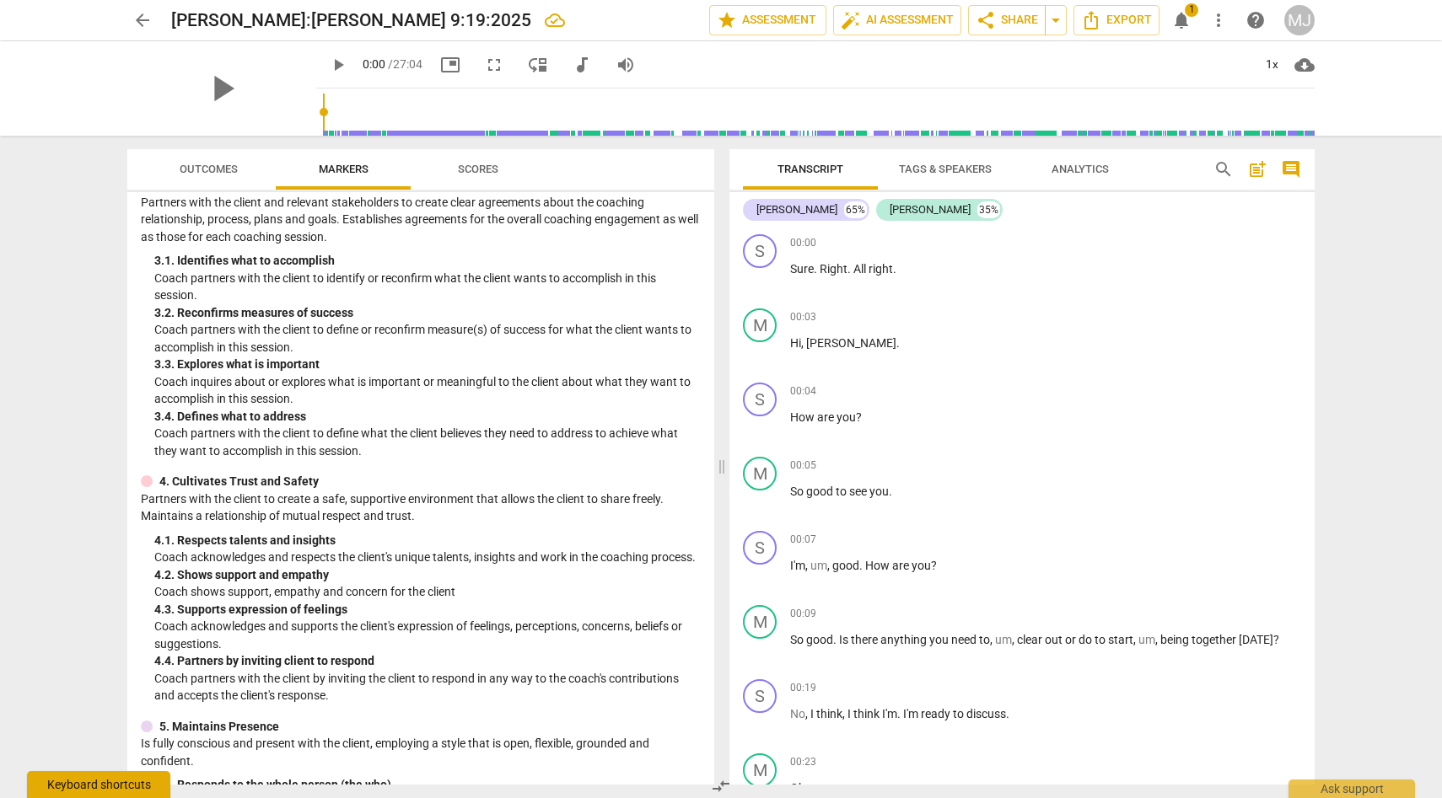
click at [118, 783] on div "Keyboard shortcuts" at bounding box center [98, 784] width 143 height 27
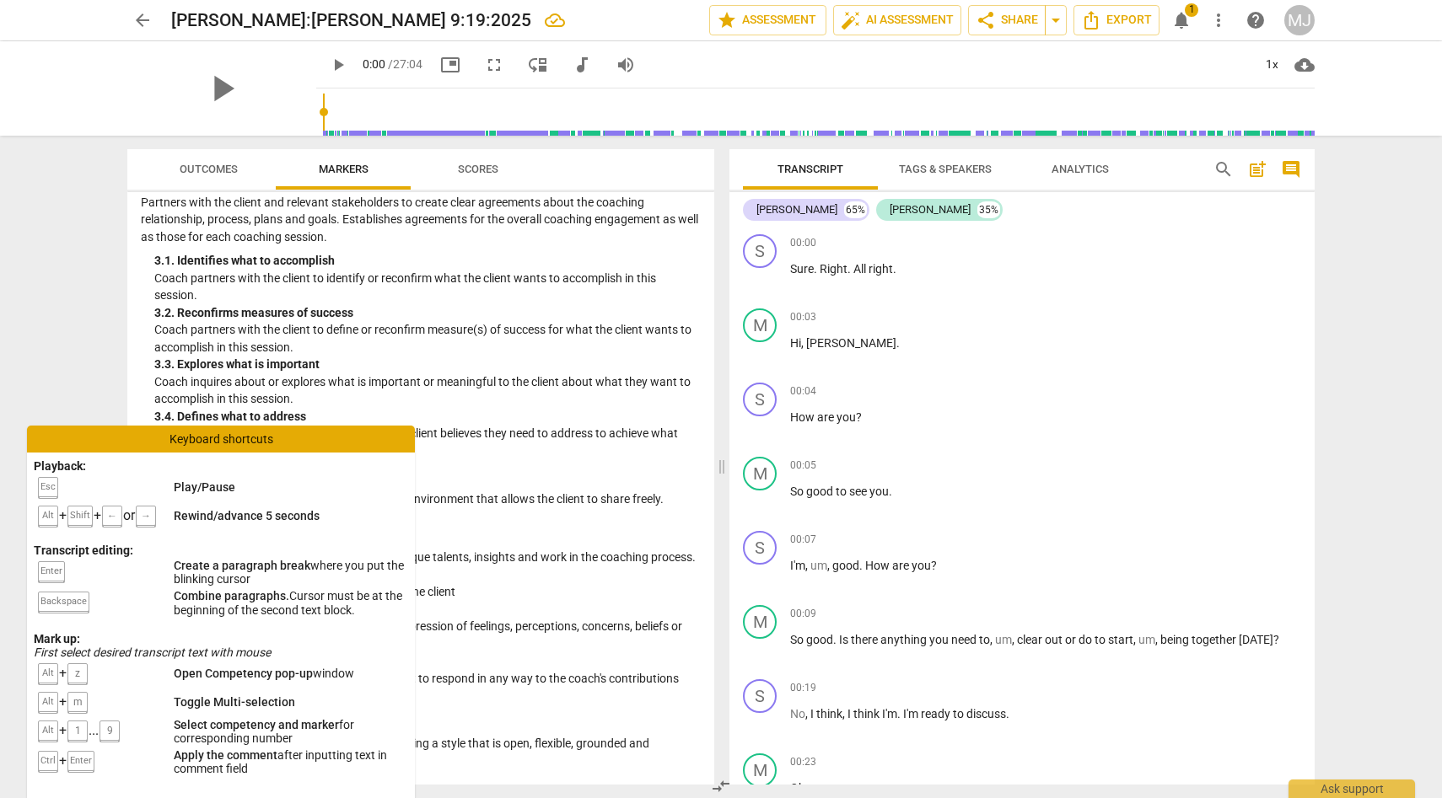
click at [100, 388] on div "arrow_back [PERSON_NAME]:[PERSON_NAME] 9:19:2025 edit star Assessment auto_fix_…" at bounding box center [721, 399] width 1442 height 798
click at [475, 165] on span "Scores" at bounding box center [478, 169] width 40 height 13
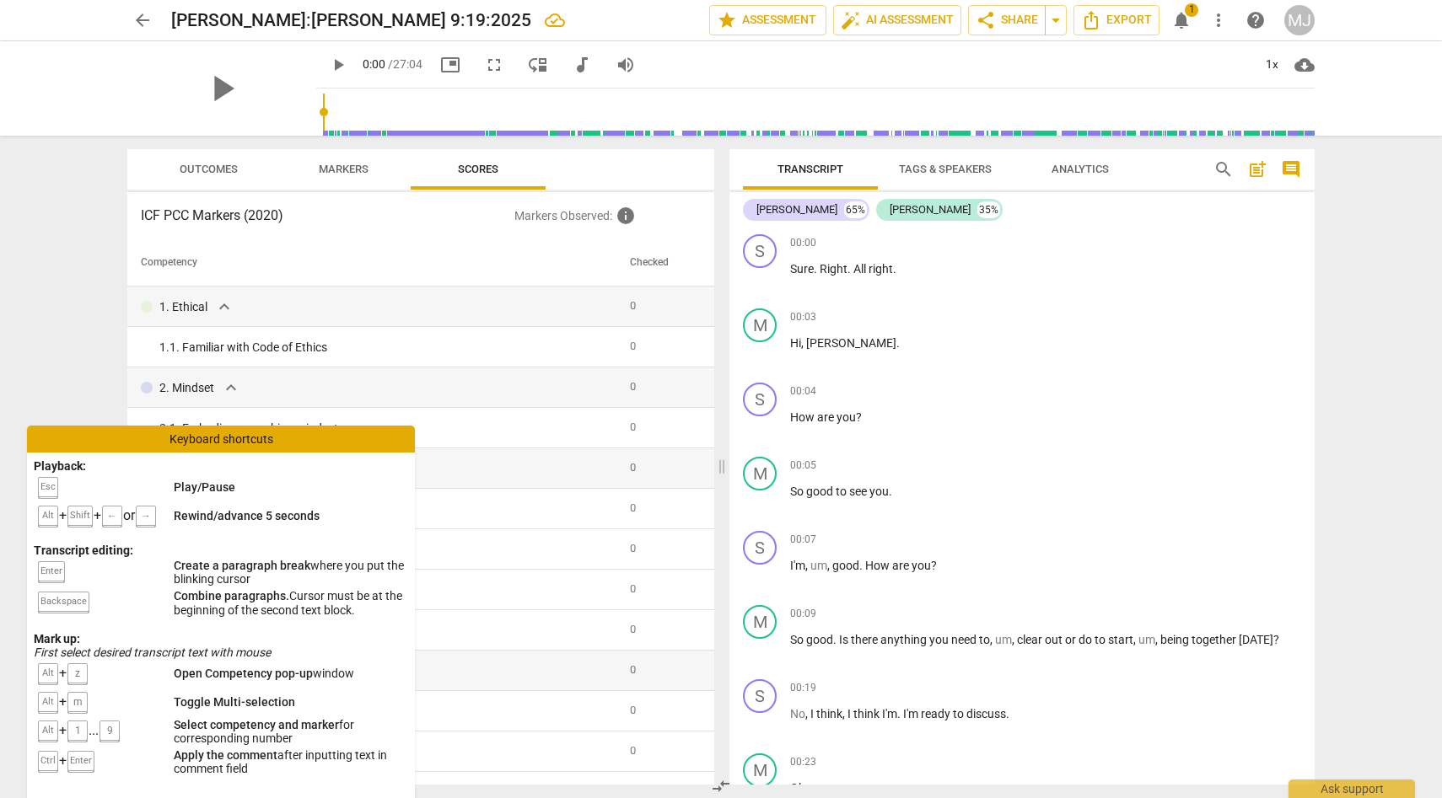
click at [384, 443] on div "Keyboard shortcuts" at bounding box center [221, 439] width 388 height 27
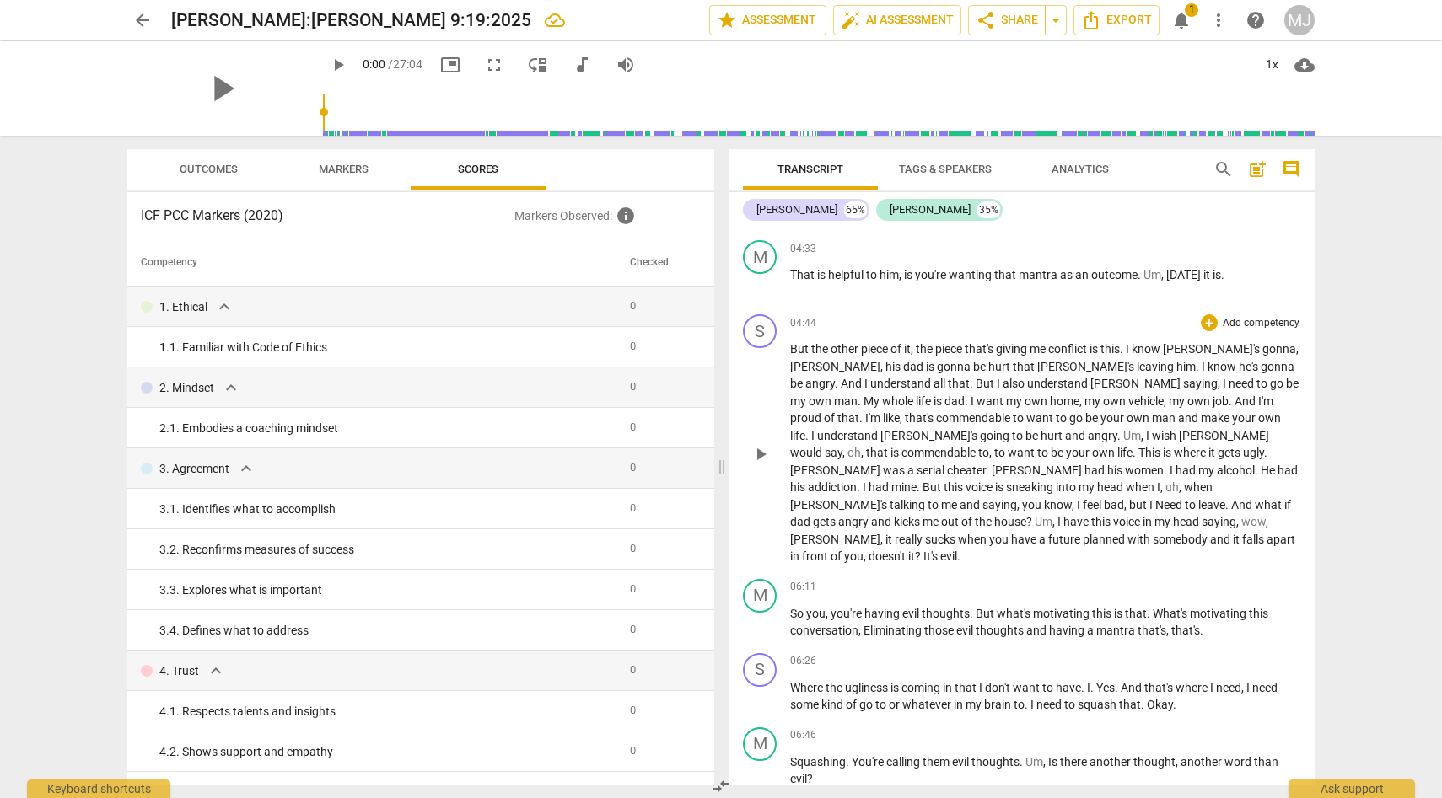
scroll to position [1876, 0]
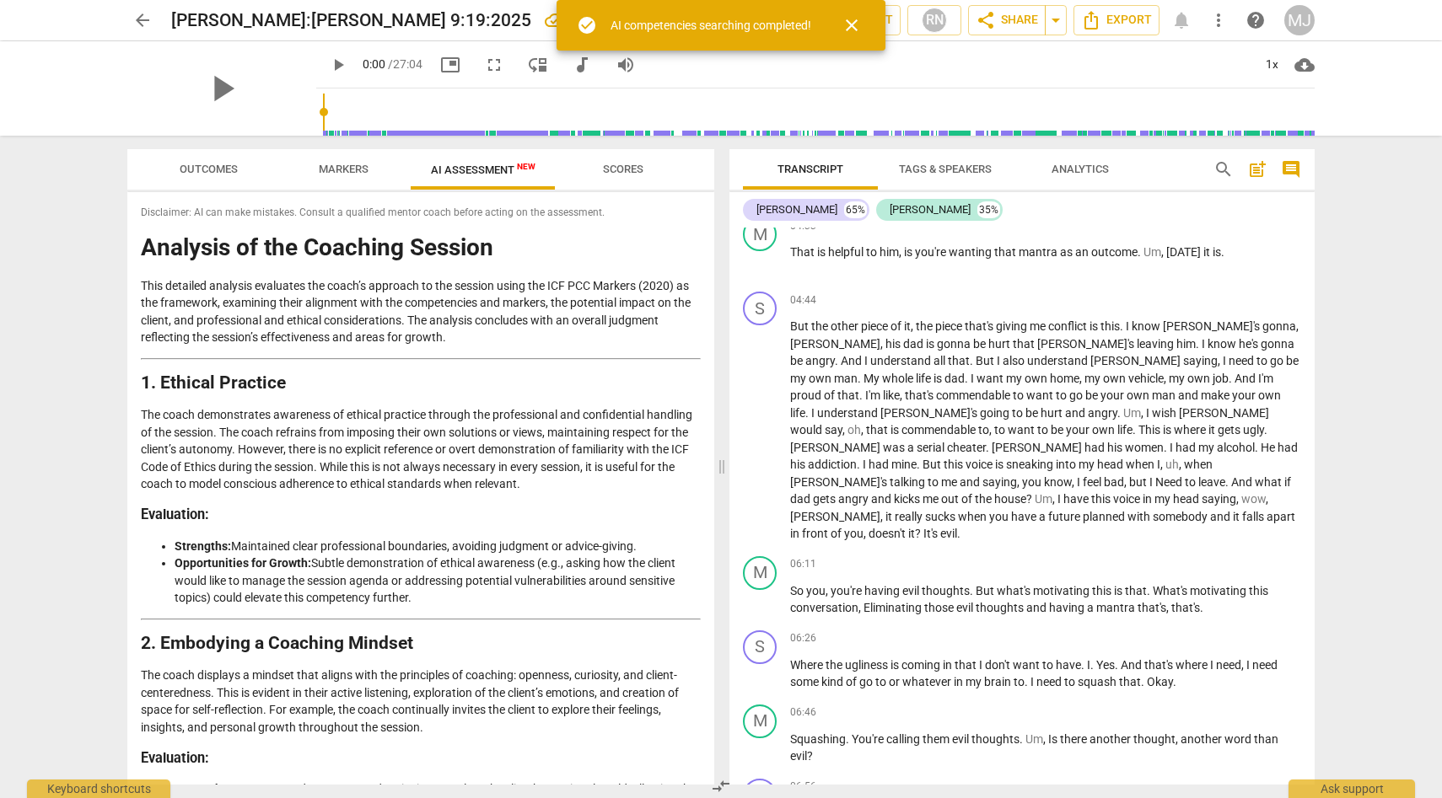
click at [853, 21] on span "close" at bounding box center [851, 25] width 20 height 20
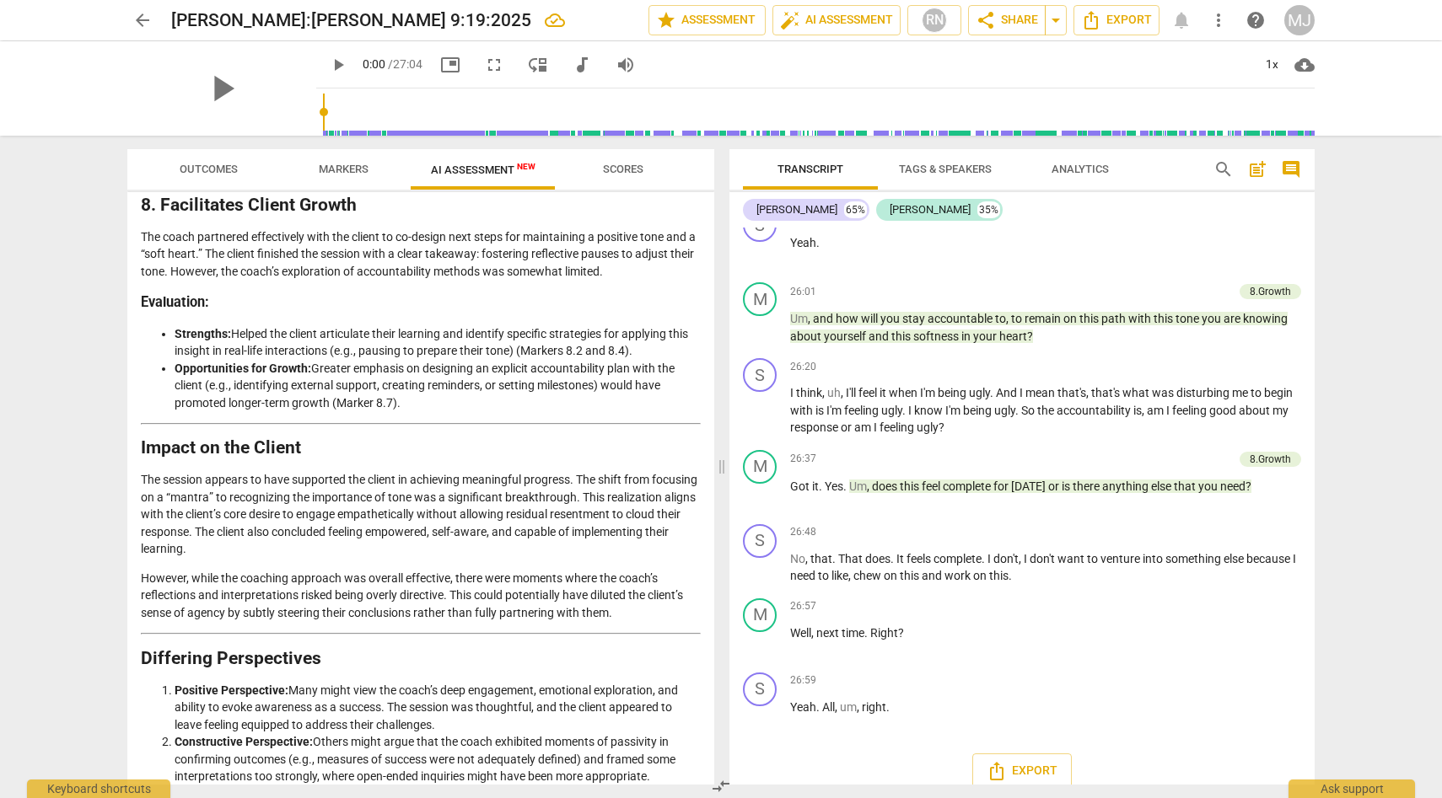
scroll to position [2422, 0]
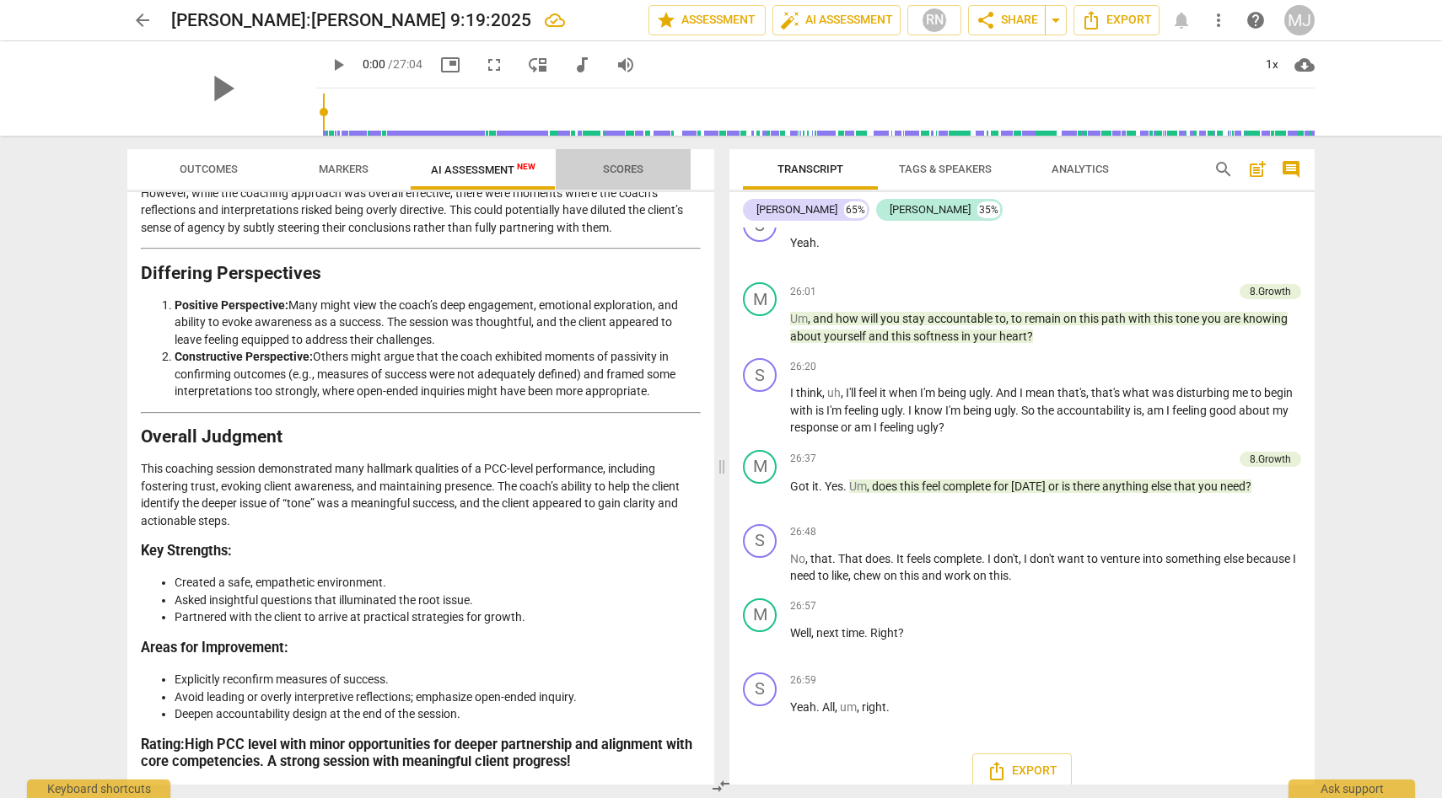
click at [622, 164] on span "Scores" at bounding box center [623, 169] width 40 height 13
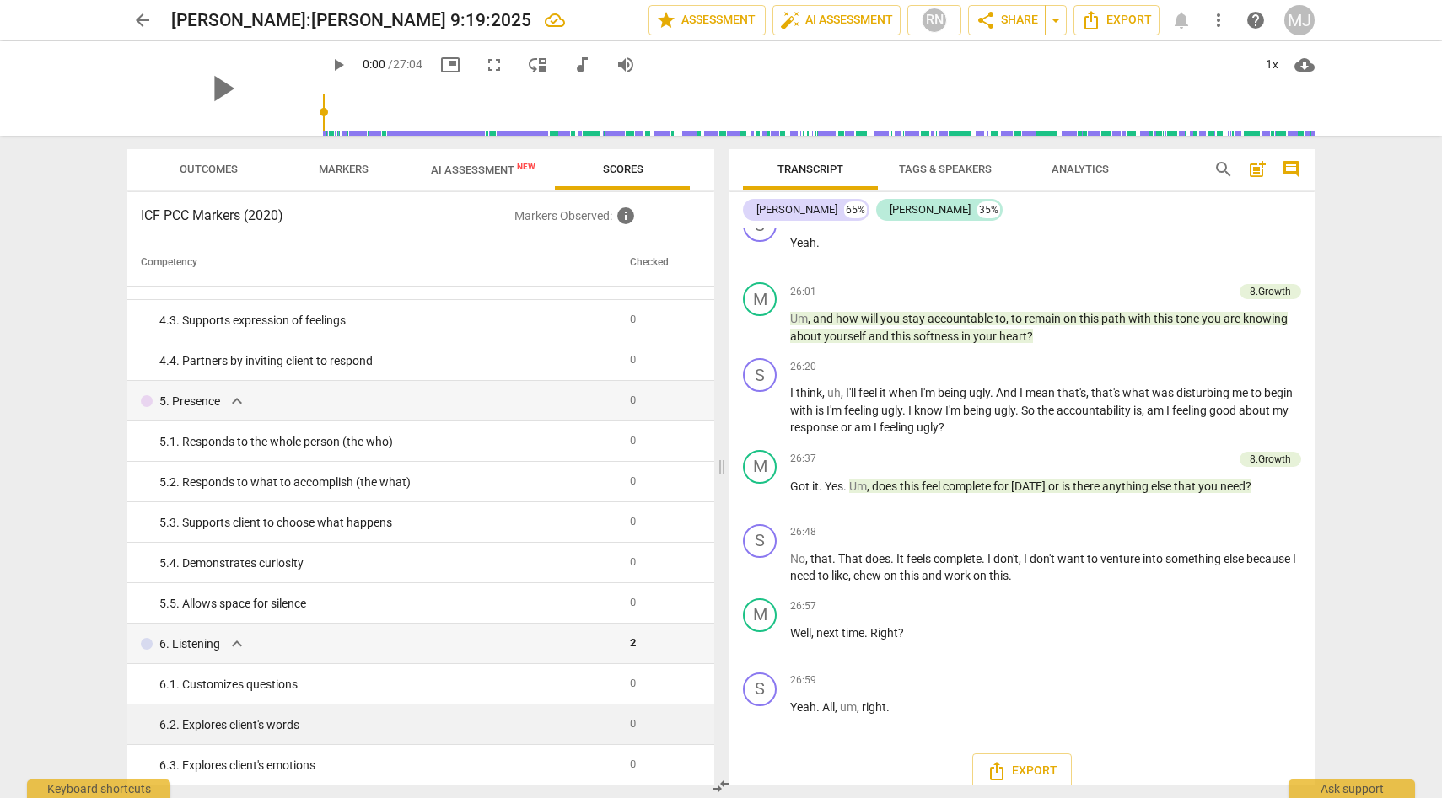
scroll to position [447, 0]
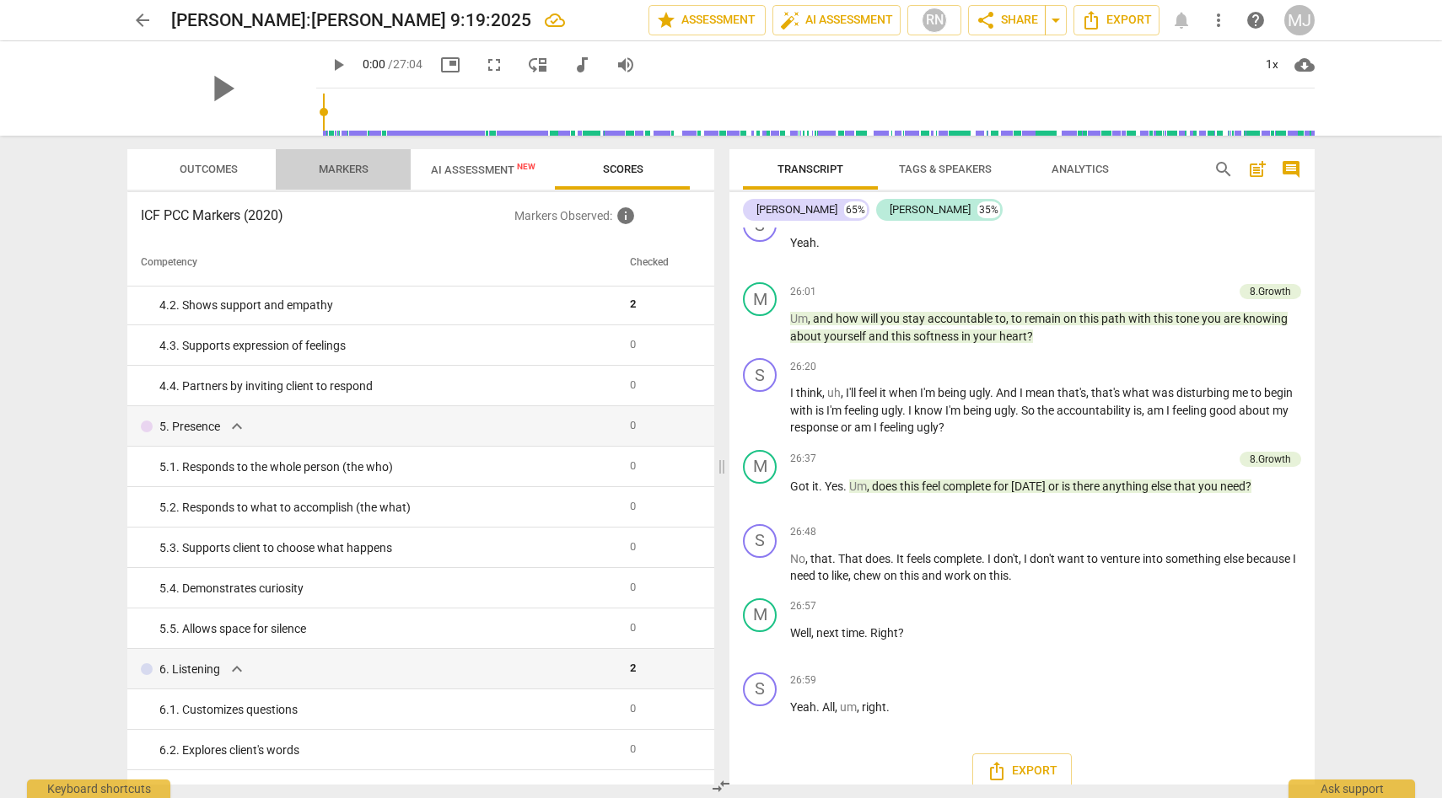
click at [349, 164] on span "Markers" at bounding box center [344, 169] width 50 height 13
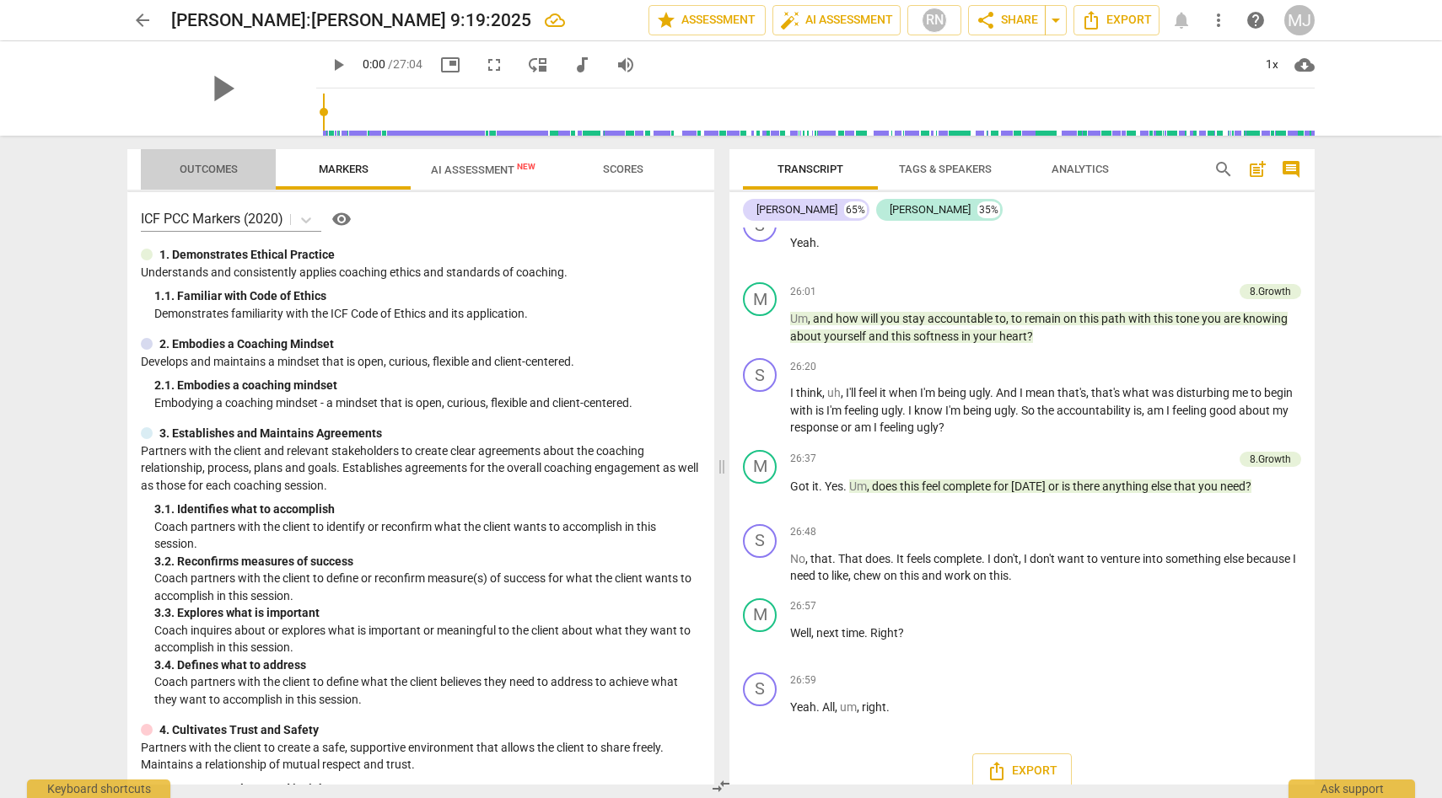
click at [218, 167] on span "Outcomes" at bounding box center [209, 169] width 58 height 13
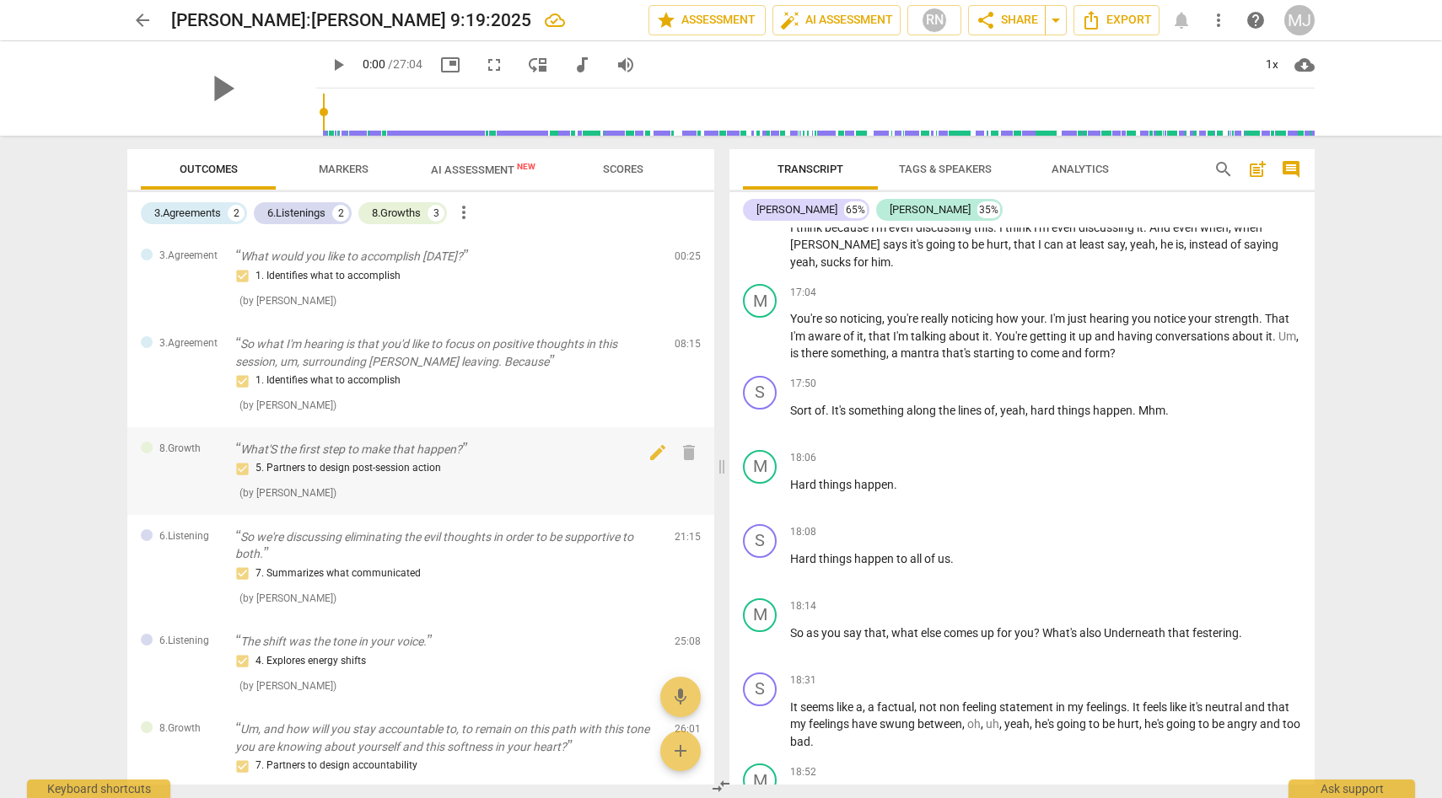
scroll to position [0, 0]
click at [459, 167] on span "AI Assessment New" at bounding box center [483, 170] width 105 height 13
